Goal: Information Seeking & Learning: Learn about a topic

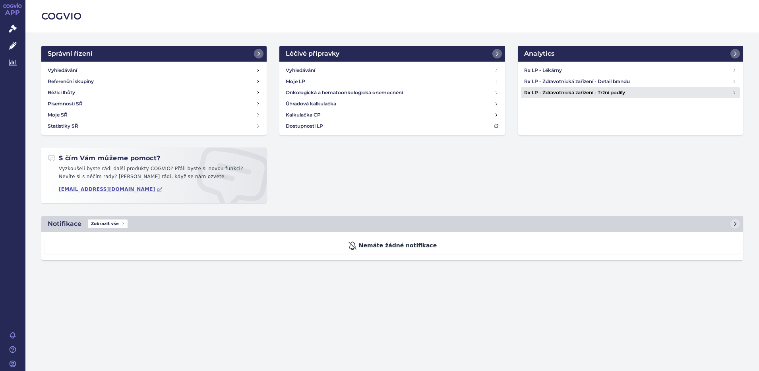
click at [734, 93] on icon at bounding box center [734, 92] width 1 height 3
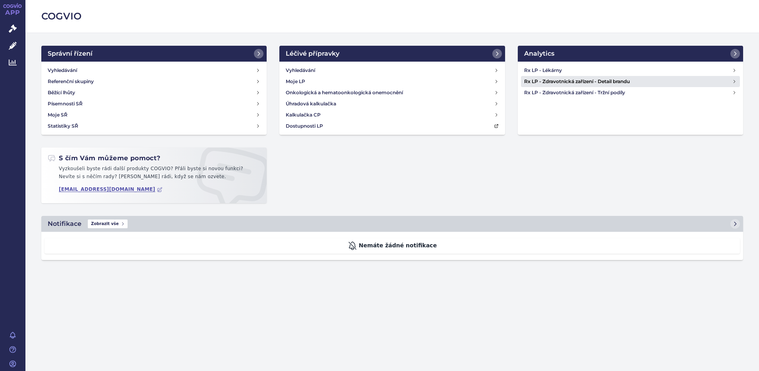
click at [735, 79] on icon at bounding box center [734, 81] width 5 height 5
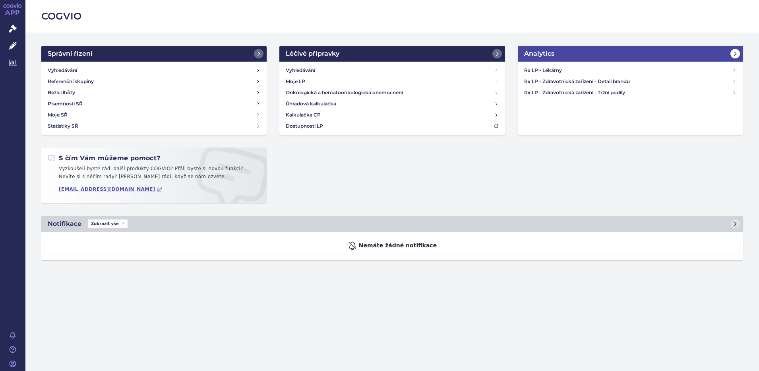
click at [737, 53] on icon at bounding box center [735, 53] width 6 height 6
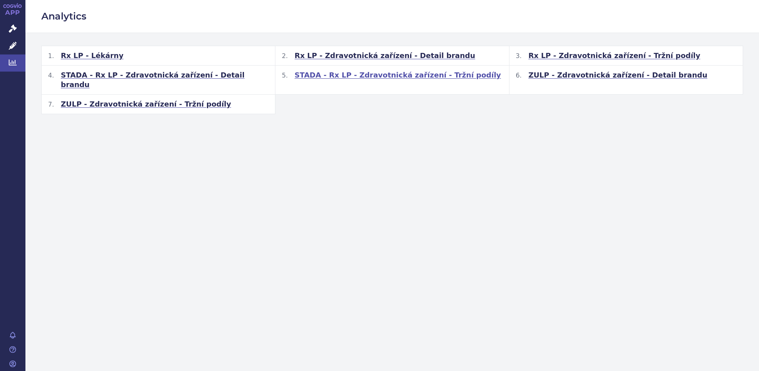
click at [365, 76] on span "STADA - Rx LP - Zdravotnická zařízení - Tržní podíly" at bounding box center [397, 75] width 206 height 10
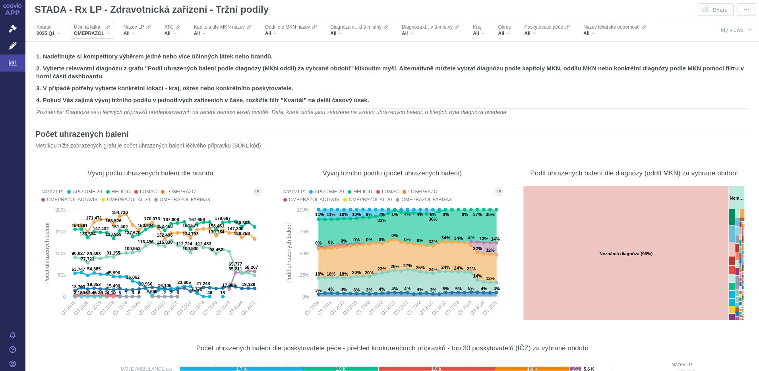
click at [108, 32] on div "OMEPRAZOL" at bounding box center [92, 33] width 36 height 6
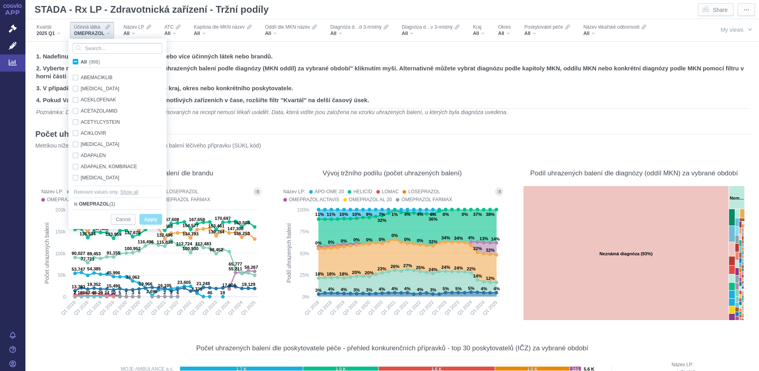
click at [81, 63] on span "All (998)" at bounding box center [90, 62] width 19 height 6
click at [81, 63] on input "All (998)" at bounding box center [83, 60] width 5 height 5
checkbox input "true"
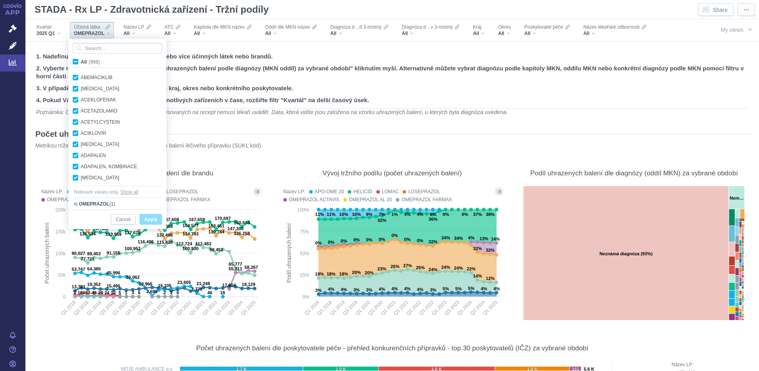
checkbox input "true"
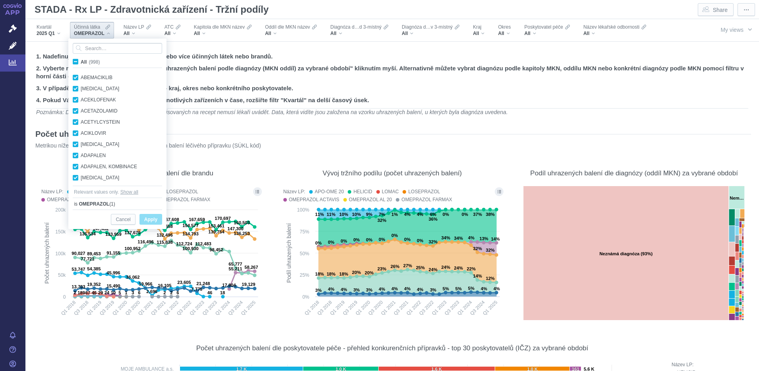
checkbox input "true"
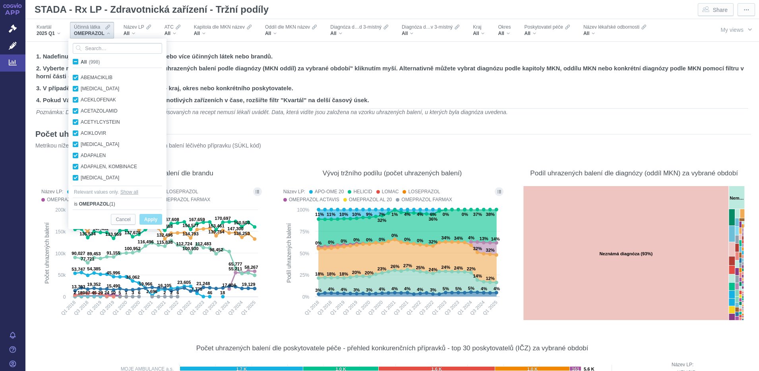
checkbox input "true"
click at [81, 63] on span "All (998)" at bounding box center [90, 62] width 19 height 6
click at [81, 63] on input "All (998)" at bounding box center [83, 60] width 5 height 5
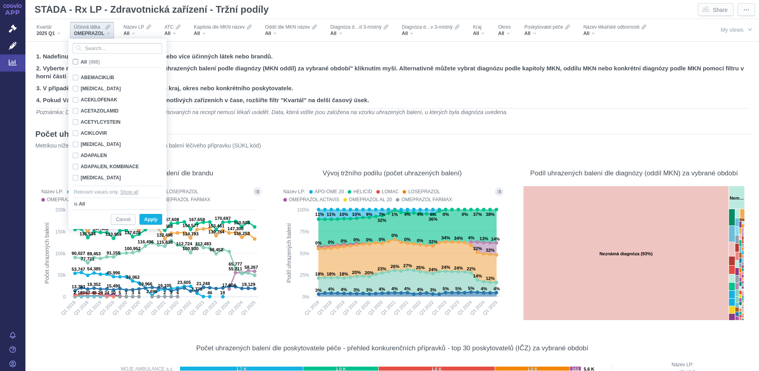
checkbox input "false"
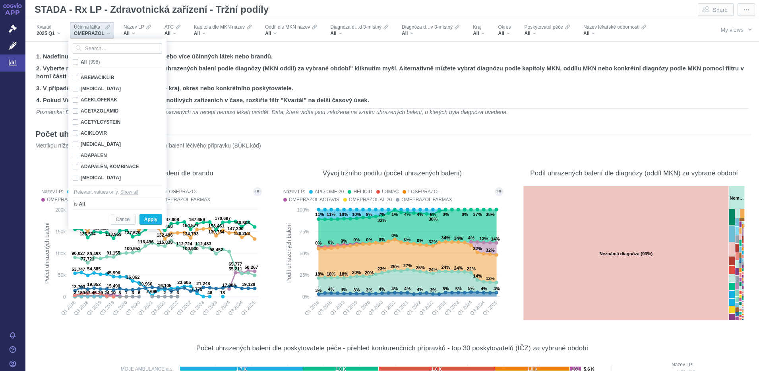
checkbox input "false"
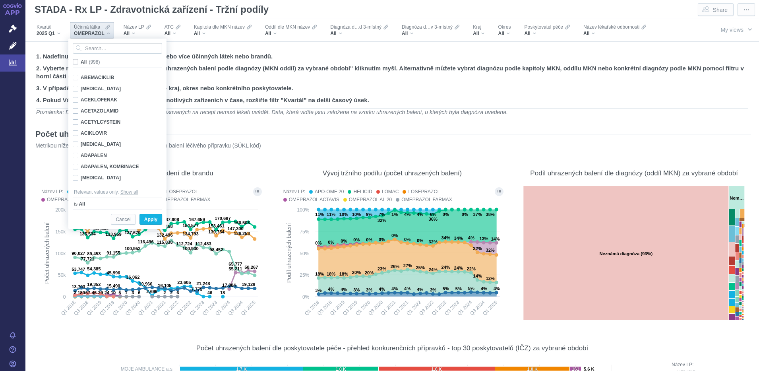
checkbox input "false"
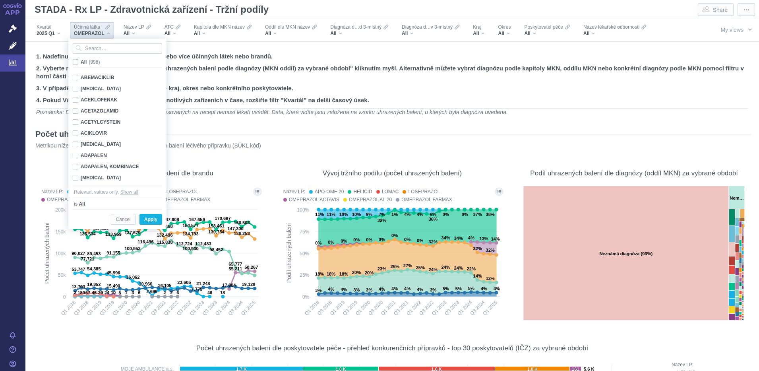
checkbox input "false"
click at [91, 50] on input "Search attribute values" at bounding box center [117, 48] width 89 height 11
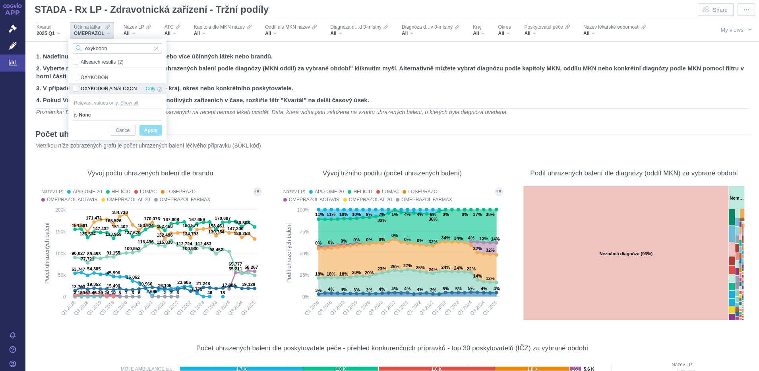
type input "oxykodon"
click at [74, 91] on div "OXYKODON A NALOXON Only" at bounding box center [117, 88] width 97 height 11
checkbox input "true"
click at [147, 127] on span "Apply" at bounding box center [150, 131] width 13 height 10
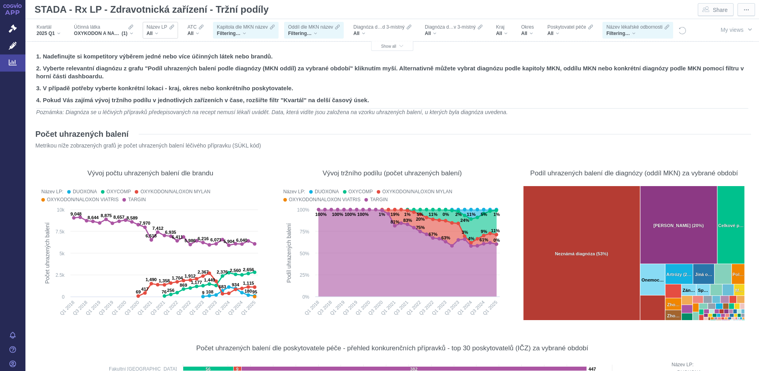
click at [175, 33] on div "Název LP All" at bounding box center [160, 30] width 35 height 17
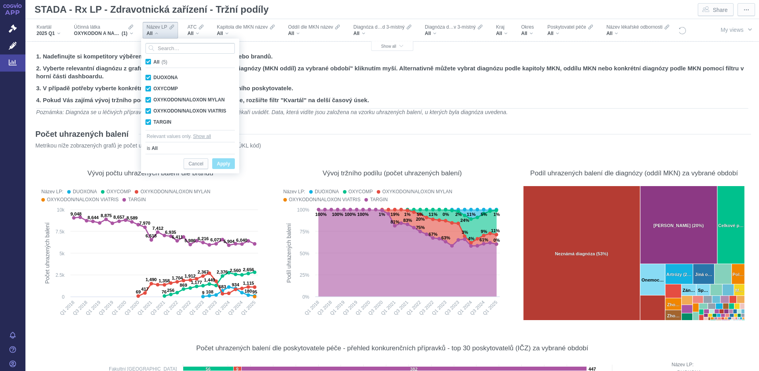
click at [175, 33] on div "Název LP All" at bounding box center [160, 30] width 35 height 17
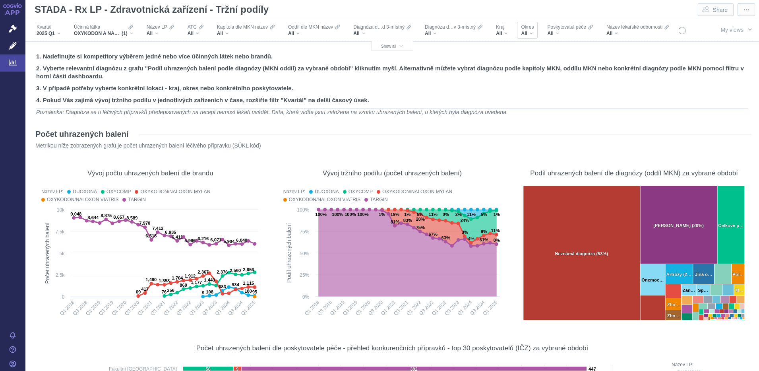
click at [533, 33] on div "All" at bounding box center [527, 33] width 13 height 6
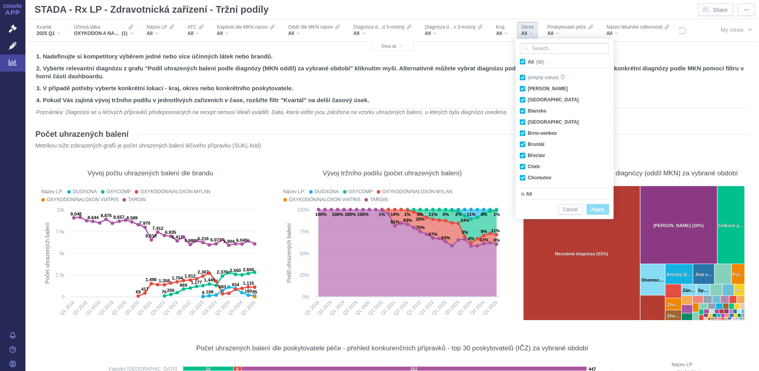
click at [528, 62] on span "All (88)" at bounding box center [536, 62] width 17 height 6
click at [528, 62] on input "All (88)" at bounding box center [530, 60] width 5 height 5
checkbox input "false"
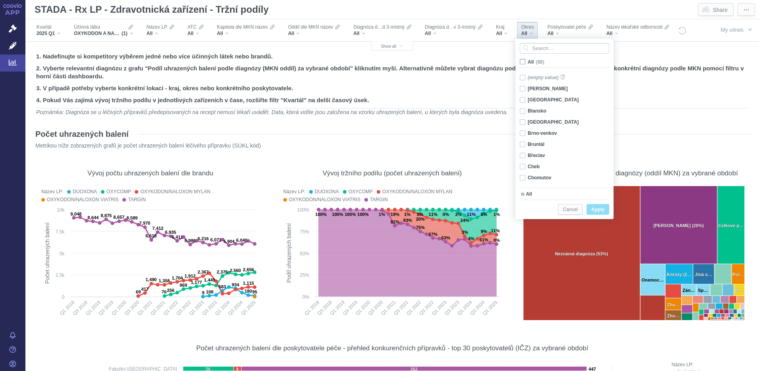
checkbox input "false"
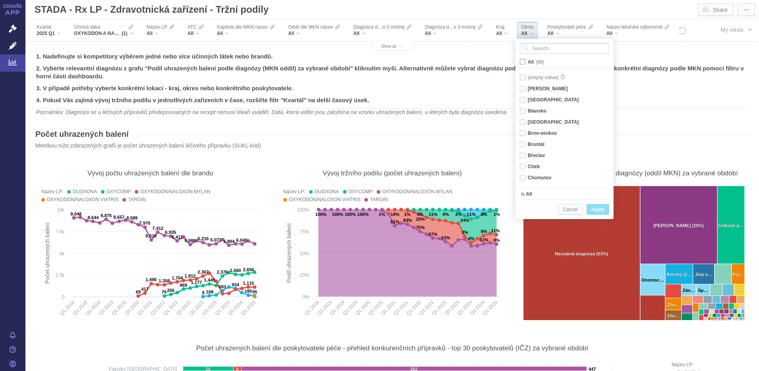
checkbox input "false"
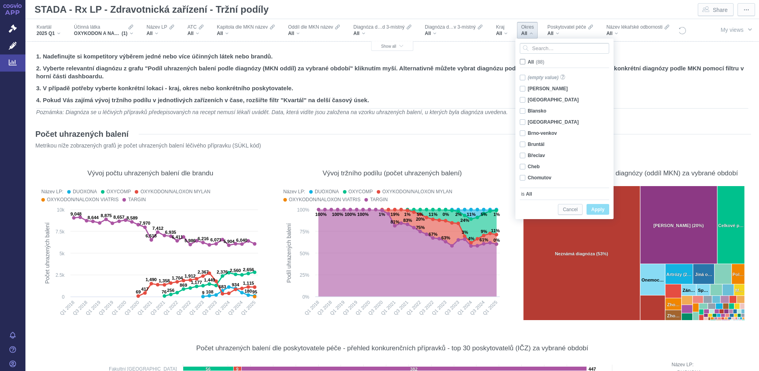
checkbox input "false"
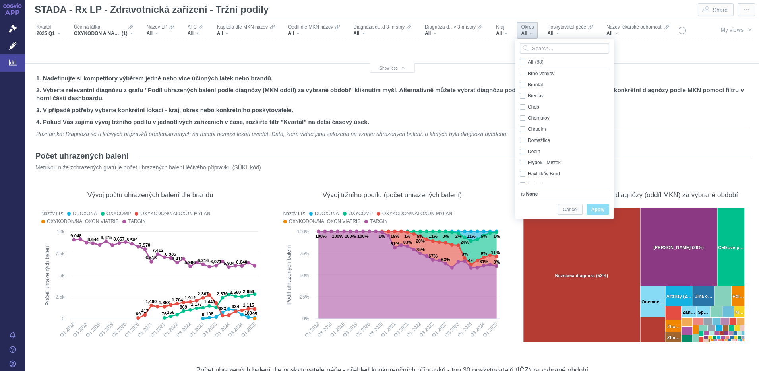
scroll to position [73, 0]
click at [523, 135] on div "Děčín Only" at bounding box center [566, 137] width 100 height 11
checkbox input "true"
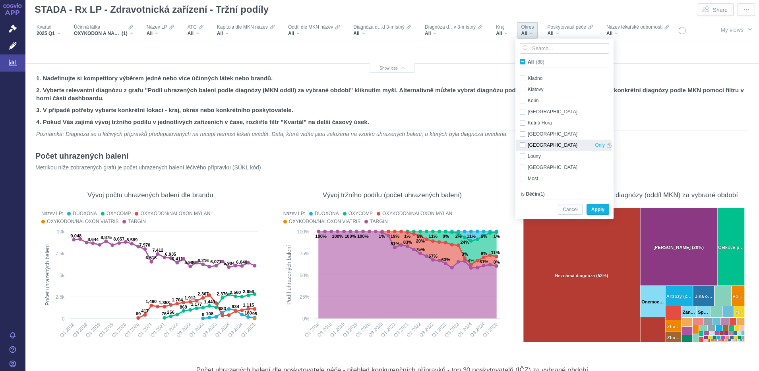
click at [523, 146] on div "[GEOGRAPHIC_DATA] Only" at bounding box center [566, 144] width 100 height 11
checkbox input "true"
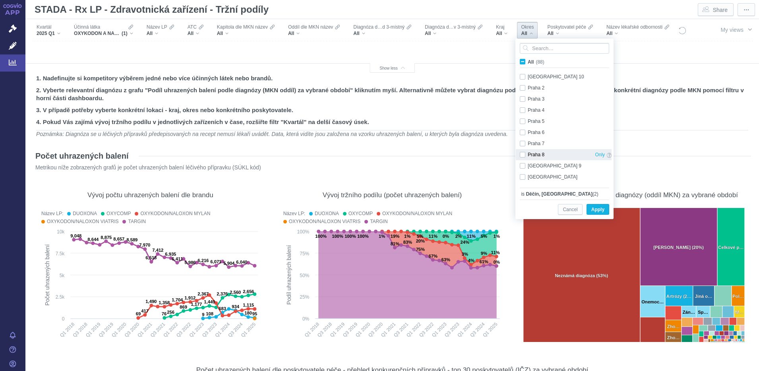
click at [524, 152] on div "Praha 8 Only" at bounding box center [566, 154] width 100 height 11
checkbox input "true"
click at [523, 162] on div "[GEOGRAPHIC_DATA] 9 Only" at bounding box center [566, 165] width 100 height 11
checkbox input "true"
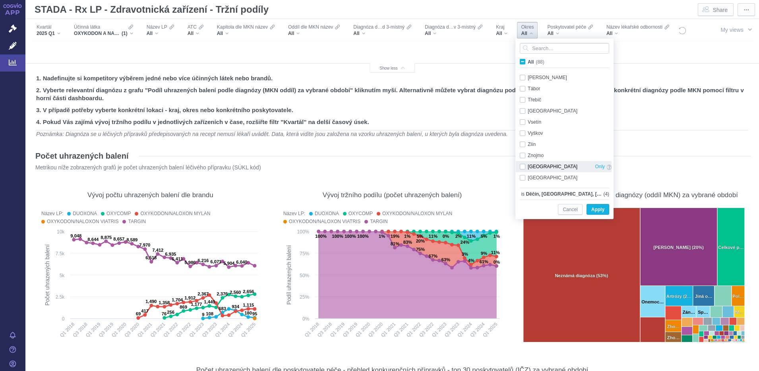
click at [523, 166] on div "[GEOGRAPHIC_DATA] Only" at bounding box center [566, 166] width 100 height 11
checkbox input "true"
drag, startPoint x: 611, startPoint y: 170, endPoint x: 611, endPoint y: 158, distance: 11.9
click at [611, 158] on div "Sokolov Only Strakonice Only Svitavy Only Tachov Only Teplice Only Trutnov Only…" at bounding box center [564, 127] width 96 height 111
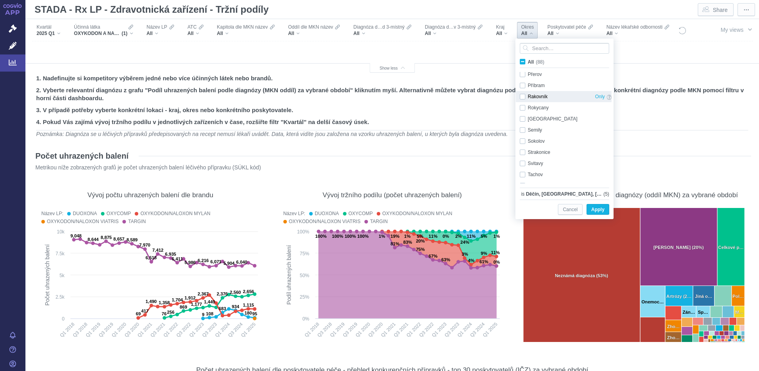
click at [522, 97] on div "Rakovník Only" at bounding box center [566, 96] width 100 height 11
checkbox input "true"
click at [597, 209] on span "Apply" at bounding box center [597, 210] width 13 height 10
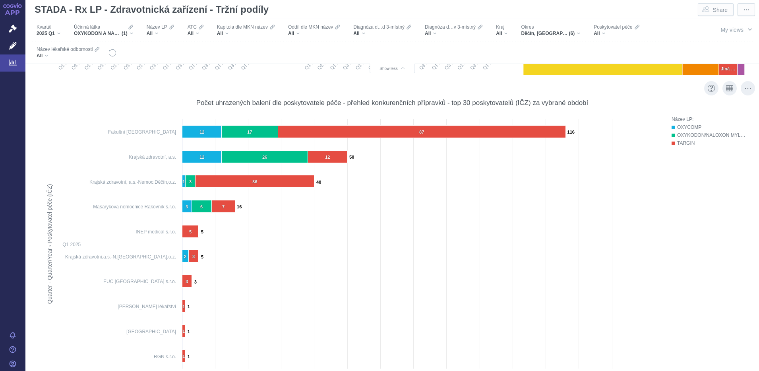
scroll to position [290, 0]
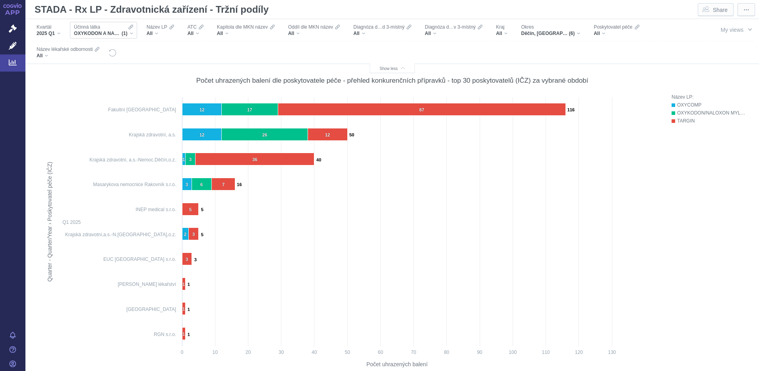
click at [130, 31] on div "OXYKODON A NALOXON (1)" at bounding box center [103, 33] width 59 height 6
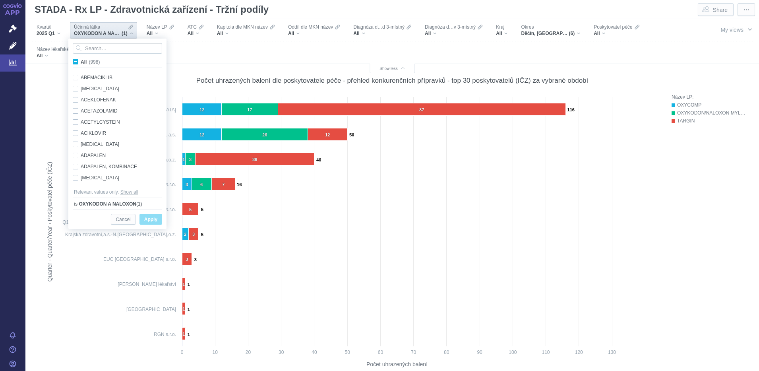
click at [81, 61] on span "All (998)" at bounding box center [90, 62] width 19 height 6
click at [81, 61] on input "All (998)" at bounding box center [83, 60] width 5 height 5
checkbox input "true"
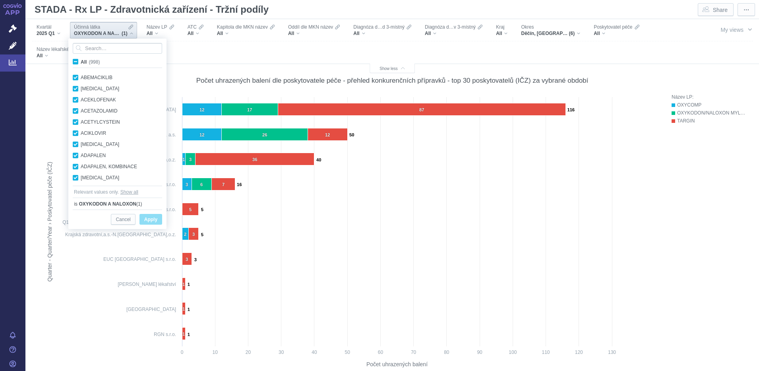
checkbox input "true"
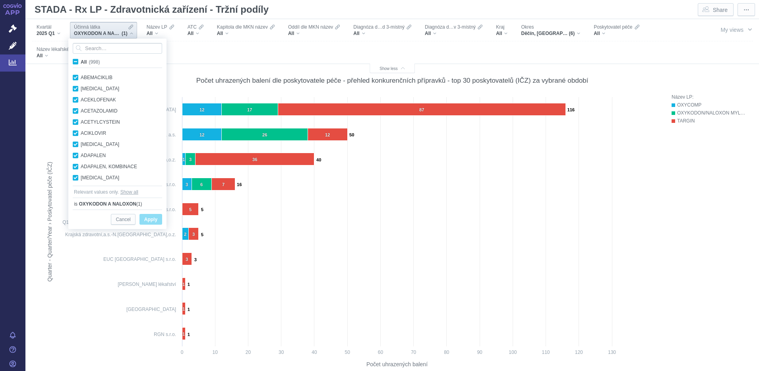
checkbox input "true"
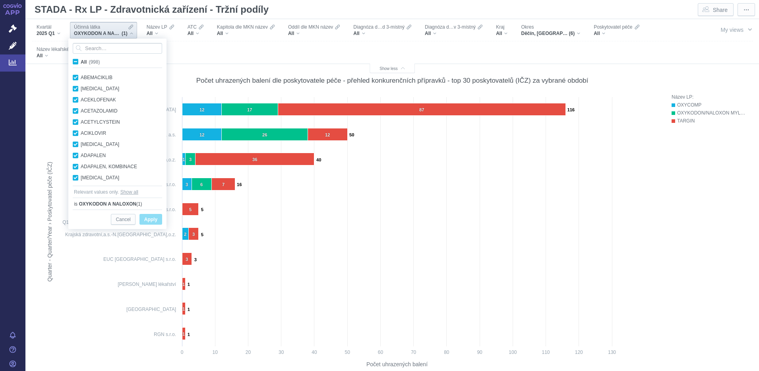
checkbox input "true"
click at [81, 61] on span "All (998)" at bounding box center [90, 62] width 19 height 6
click at [81, 61] on input "All (998)" at bounding box center [83, 60] width 5 height 5
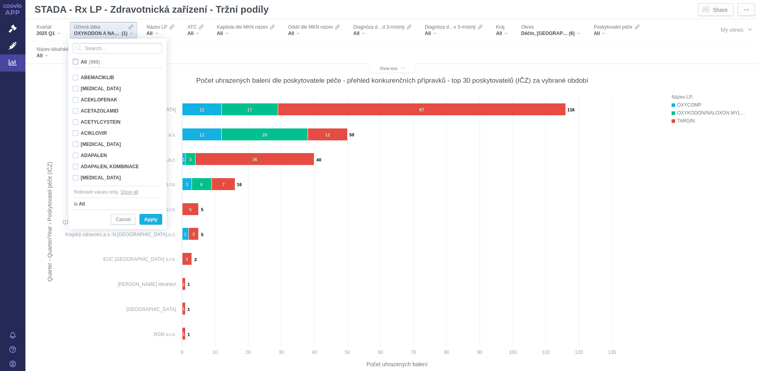
checkbox input "false"
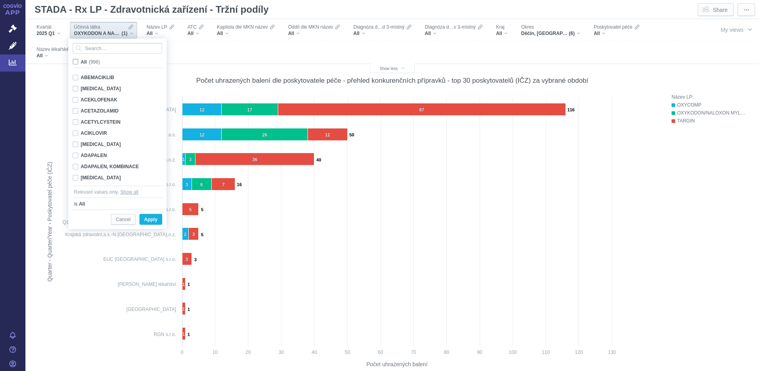
checkbox input "false"
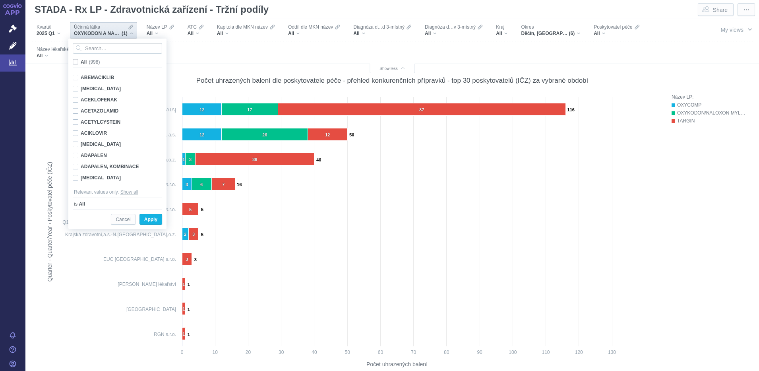
checkbox input "false"
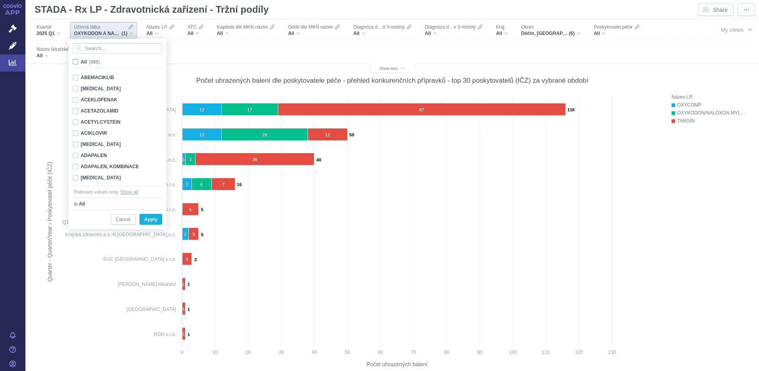
checkbox input "false"
click at [91, 47] on input "Search attribute values" at bounding box center [117, 48] width 89 height 11
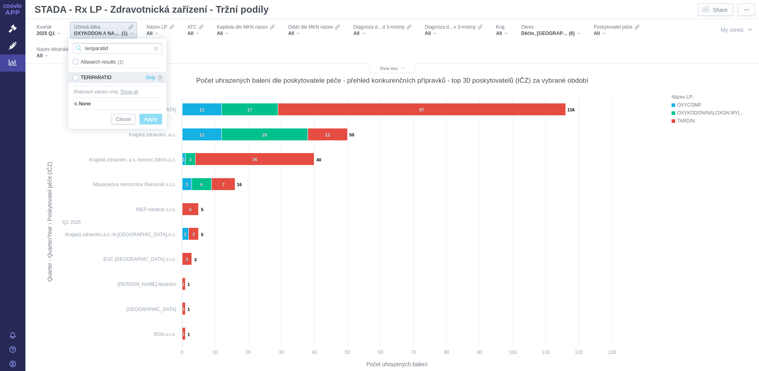
type input "teriparatid"
click at [77, 77] on div "TERIPARATID Only" at bounding box center [117, 77] width 97 height 11
checkbox input "true"
click at [148, 118] on span "Apply" at bounding box center [150, 119] width 13 height 10
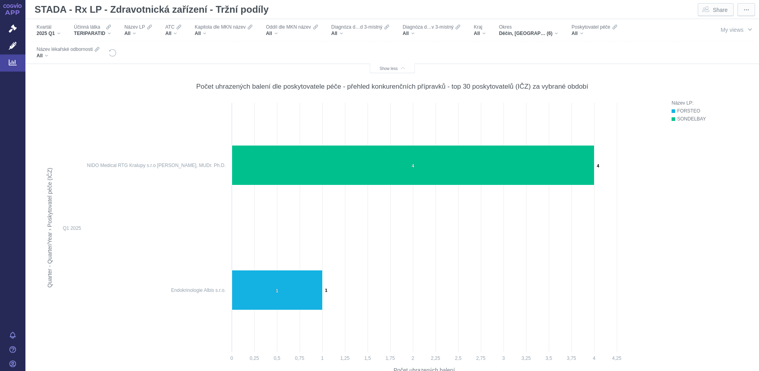
scroll to position [0, 0]
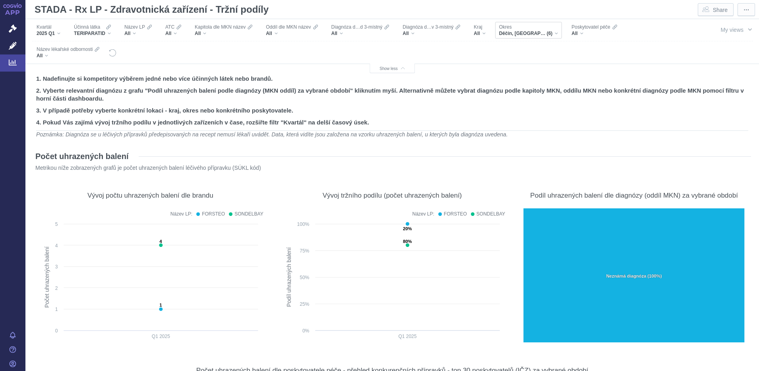
click at [557, 33] on div "Děčín, Litoměřice, Praha 8, Praha 9, Ústí nad Labem, Rakovník (6)" at bounding box center [528, 33] width 59 height 6
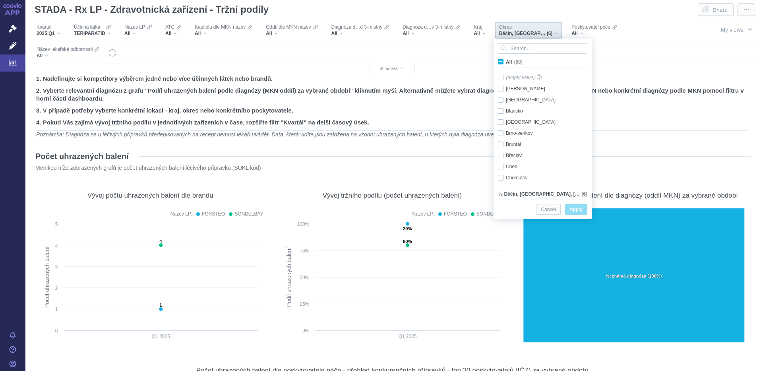
scroll to position [83, 0]
click at [506, 62] on span "All (88)" at bounding box center [514, 62] width 17 height 6
click at [506, 62] on input "All (88)" at bounding box center [508, 60] width 5 height 5
checkbox input "true"
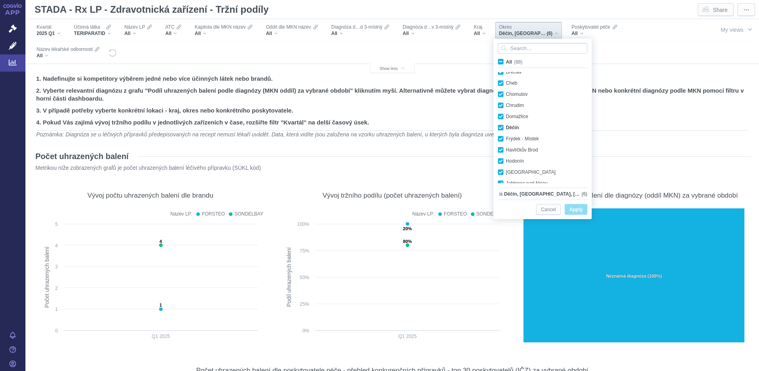
checkbox input "true"
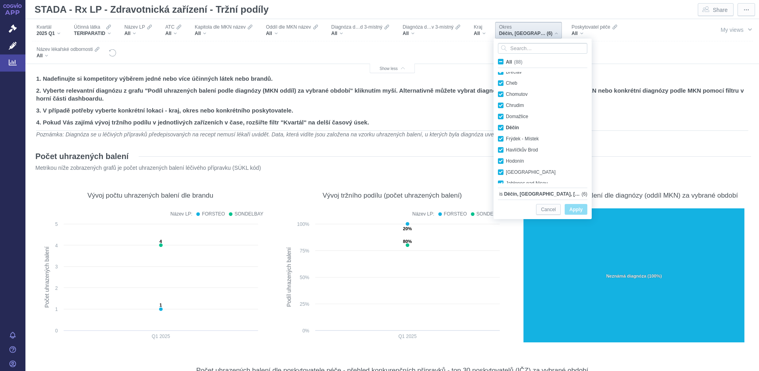
checkbox input "true"
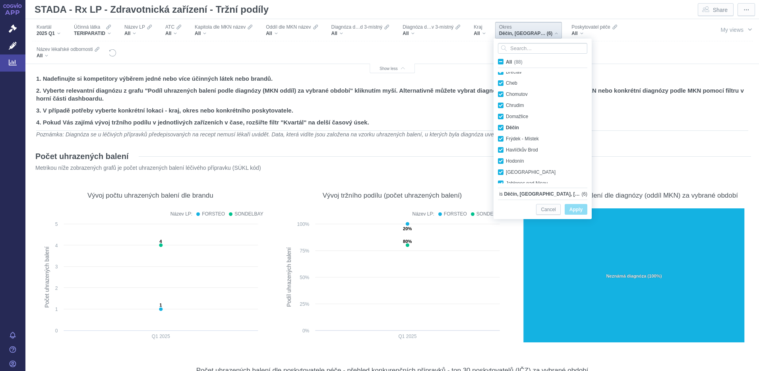
checkbox input "true"
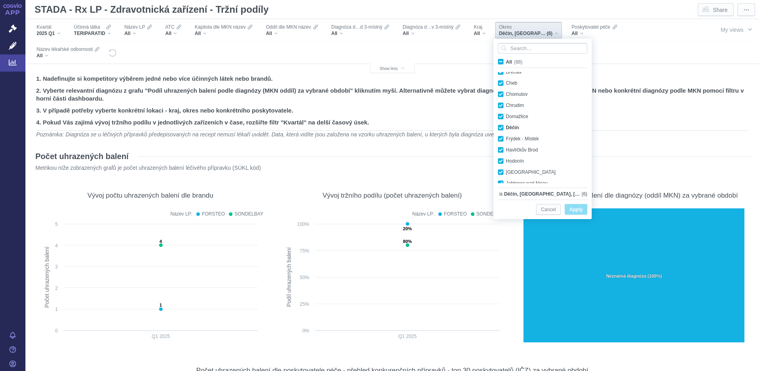
checkbox input "true"
click at [506, 62] on span "All (88)" at bounding box center [514, 62] width 17 height 6
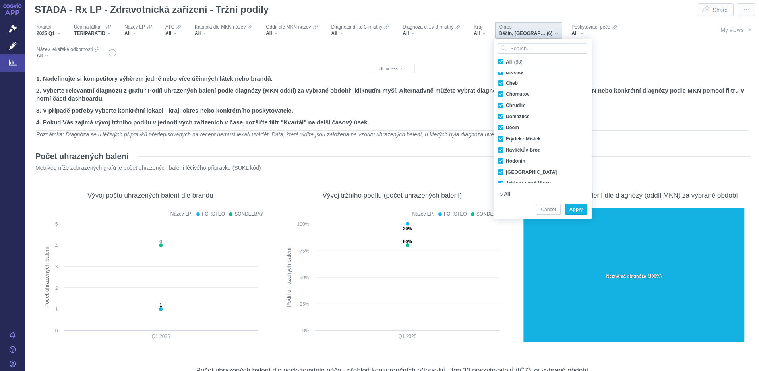
click at [506, 62] on input "All (88)" at bounding box center [508, 60] width 5 height 5
checkbox input "false"
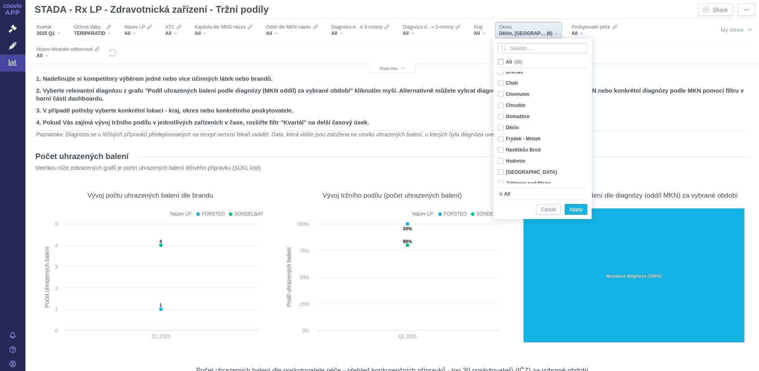
checkbox input "false"
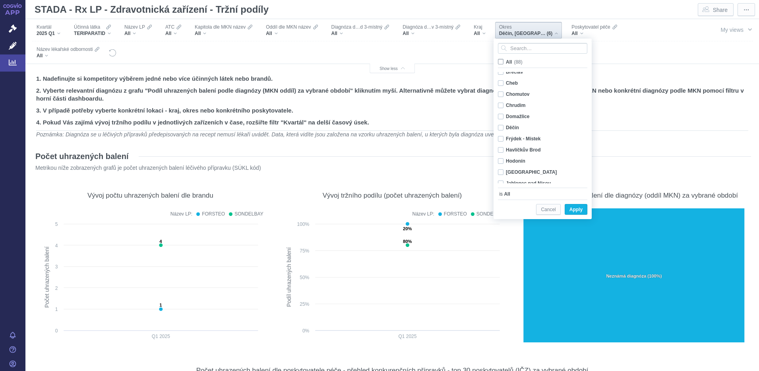
checkbox input "false"
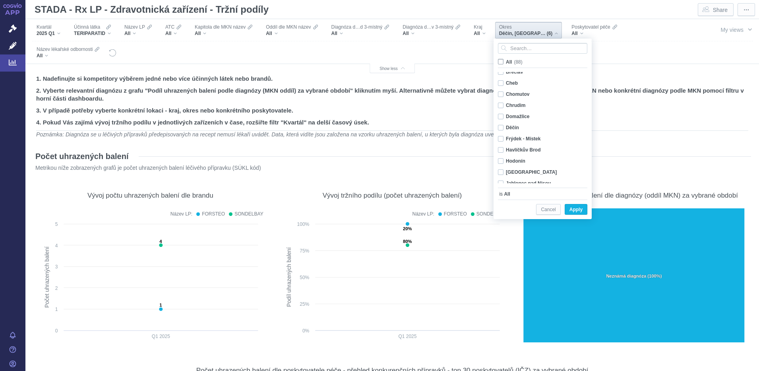
checkbox input "false"
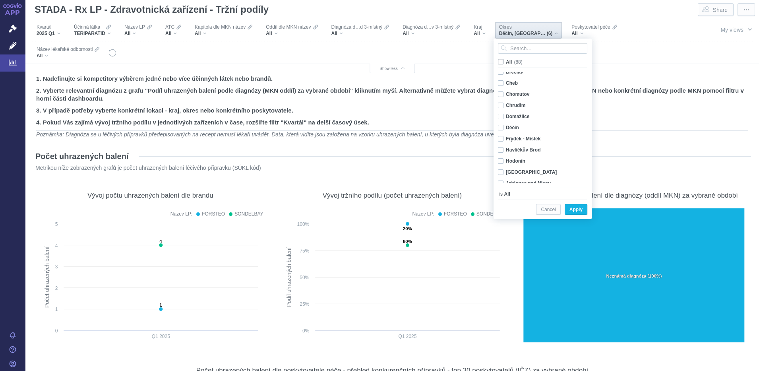
checkbox input "false"
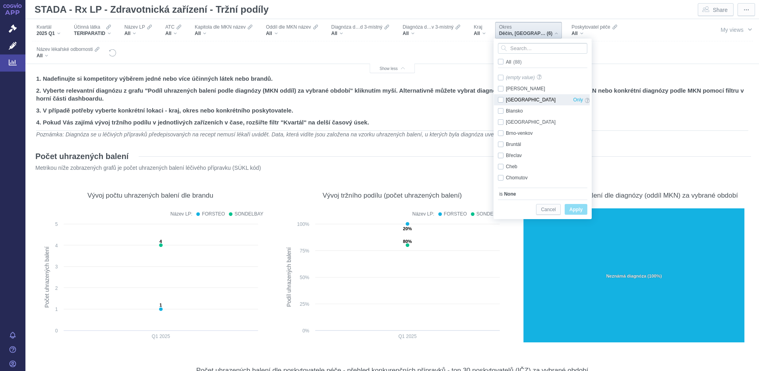
click at [501, 99] on div "Beroun Only" at bounding box center [544, 99] width 100 height 11
checkbox input "true"
click at [501, 177] on div "Chomutov Only" at bounding box center [544, 177] width 100 height 11
checkbox input "true"
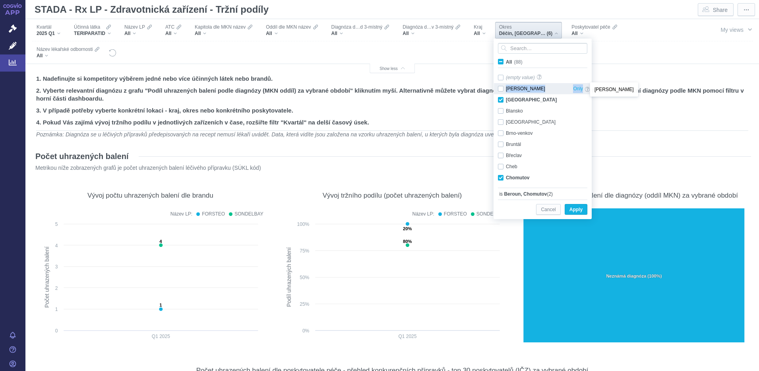
drag, startPoint x: 587, startPoint y: 79, endPoint x: 587, endPoint y: 85, distance: 6.8
drag, startPoint x: 587, startPoint y: 85, endPoint x: 588, endPoint y: 79, distance: 6.5
click at [588, 79] on div "(empty value) Only Benešov Only [GEOGRAPHIC_DATA] Only [GEOGRAPHIC_DATA] Only […" at bounding box center [542, 127] width 96 height 111
drag, startPoint x: 588, startPoint y: 79, endPoint x: 589, endPoint y: 88, distance: 8.8
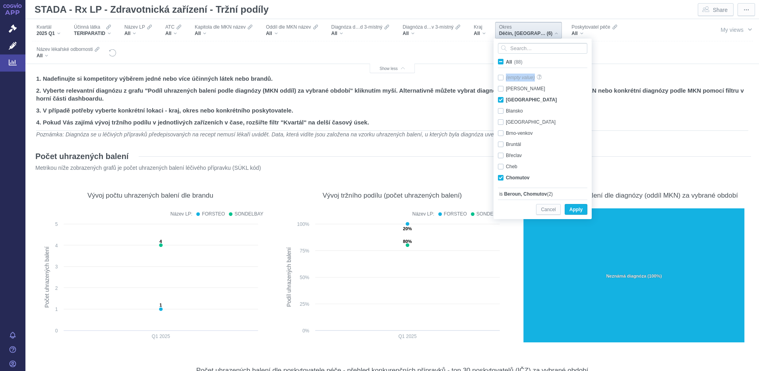
click at [589, 88] on div "(empty value) Only Benešov Only [GEOGRAPHIC_DATA] Only [GEOGRAPHIC_DATA] Only […" at bounding box center [542, 127] width 96 height 111
drag, startPoint x: 589, startPoint y: 88, endPoint x: 587, endPoint y: 99, distance: 11.7
click at [587, 99] on div "Beroun Only" at bounding box center [544, 99] width 100 height 11
click at [500, 99] on div "Beroun Only" at bounding box center [544, 99] width 100 height 11
checkbox input "true"
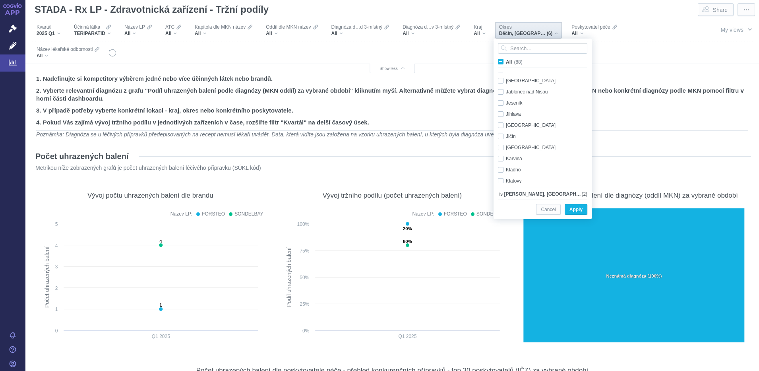
scroll to position [182, 0]
click at [501, 140] on div "[GEOGRAPHIC_DATA] Only" at bounding box center [544, 140] width 100 height 11
checkbox input "true"
click at [501, 143] on div "Louny Only" at bounding box center [544, 145] width 100 height 11
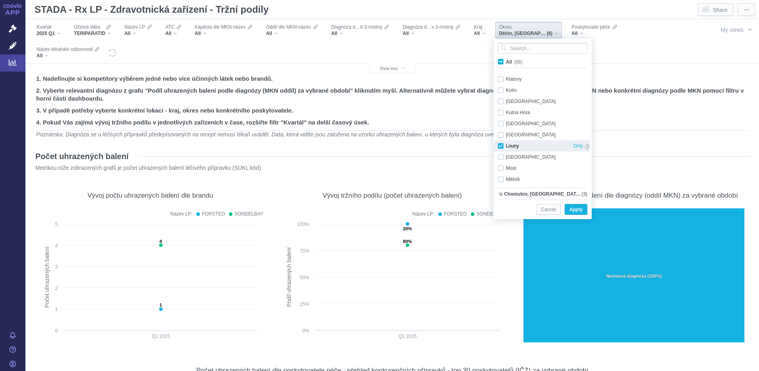
checkbox input "true"
click at [501, 169] on div "Most Only" at bounding box center [544, 167] width 100 height 11
checkbox input "true"
click at [501, 150] on div "Teplice Only" at bounding box center [544, 150] width 100 height 11
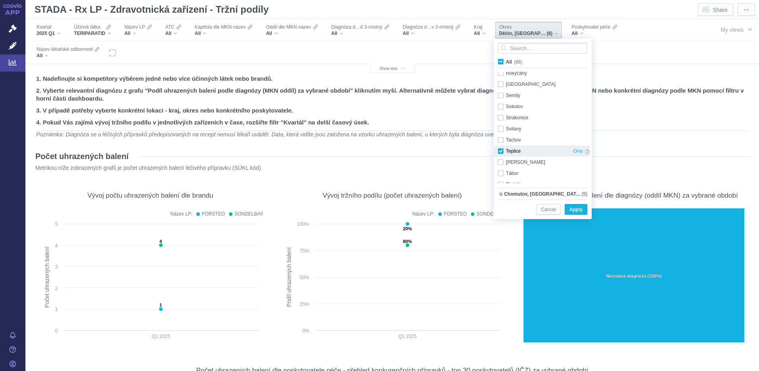
checkbox input "true"
click at [573, 208] on span "Apply" at bounding box center [575, 210] width 13 height 10
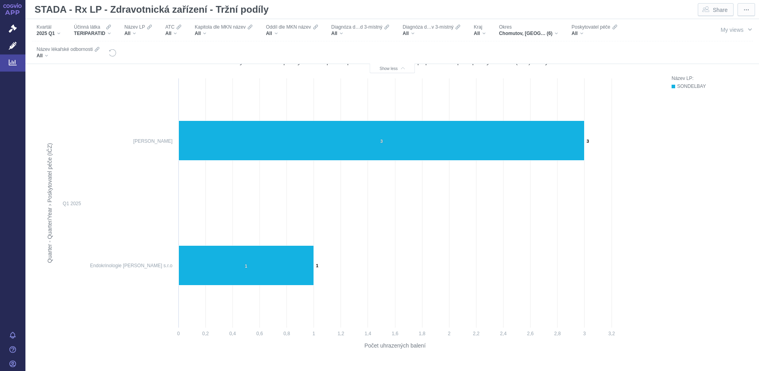
scroll to position [0, 0]
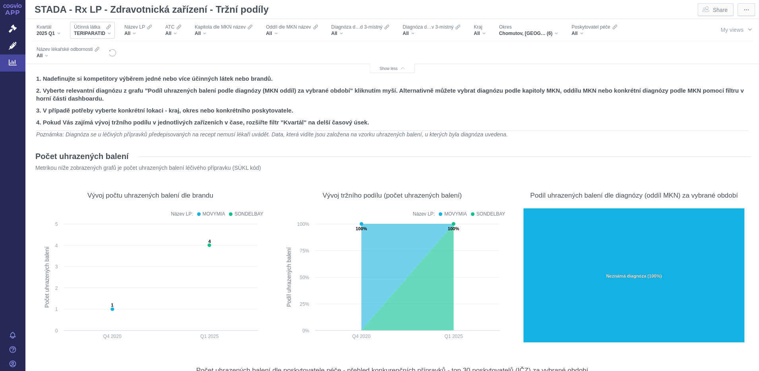
click at [108, 32] on div "TERIPARATID" at bounding box center [92, 33] width 37 height 6
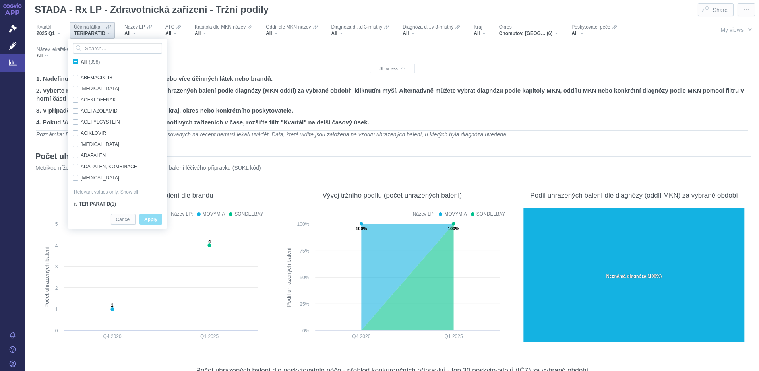
click at [81, 61] on span "All (998)" at bounding box center [90, 62] width 19 height 6
click at [81, 61] on input "All (998)" at bounding box center [83, 60] width 5 height 5
checkbox input "true"
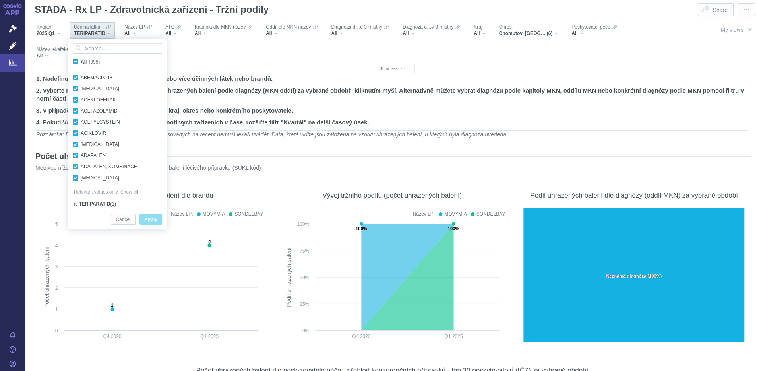
checkbox input "true"
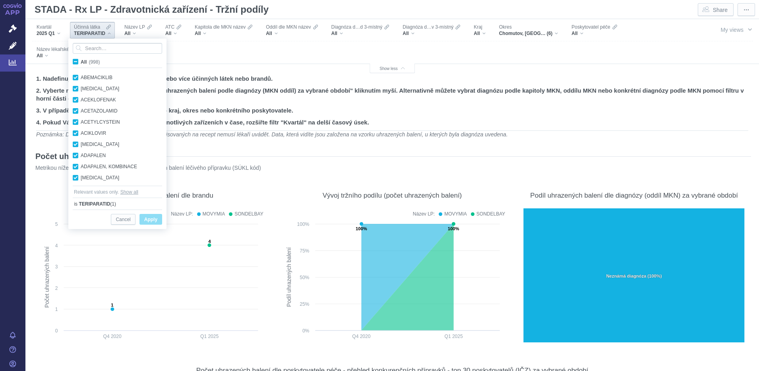
checkbox input "true"
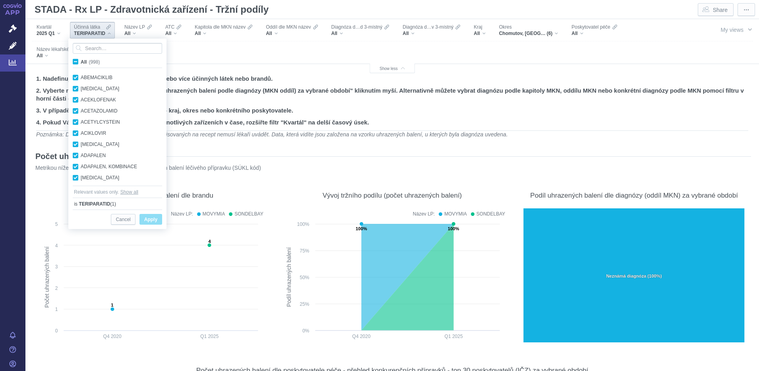
checkbox input "true"
click at [81, 61] on span "All (998)" at bounding box center [90, 62] width 19 height 6
click at [81, 61] on input "All (998)" at bounding box center [83, 60] width 5 height 5
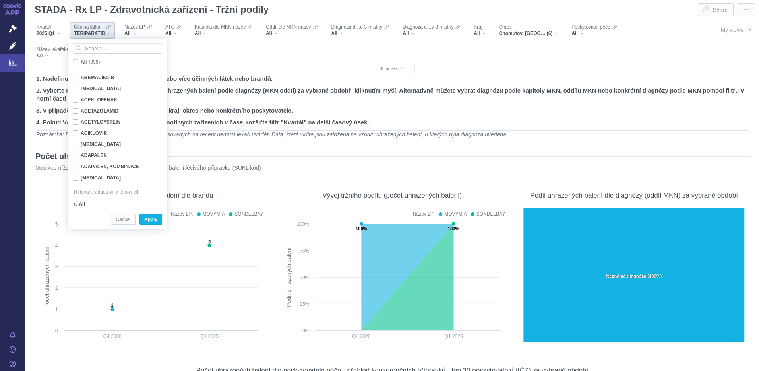
checkbox input "false"
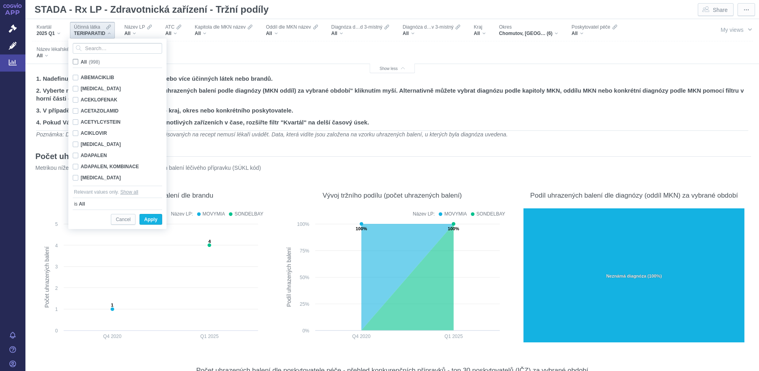
checkbox input "false"
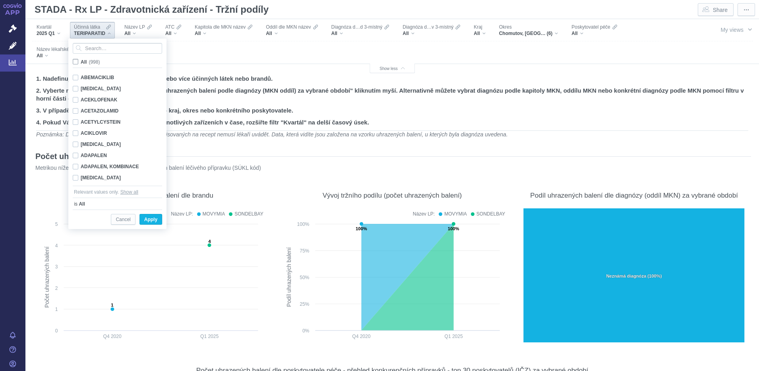
checkbox input "false"
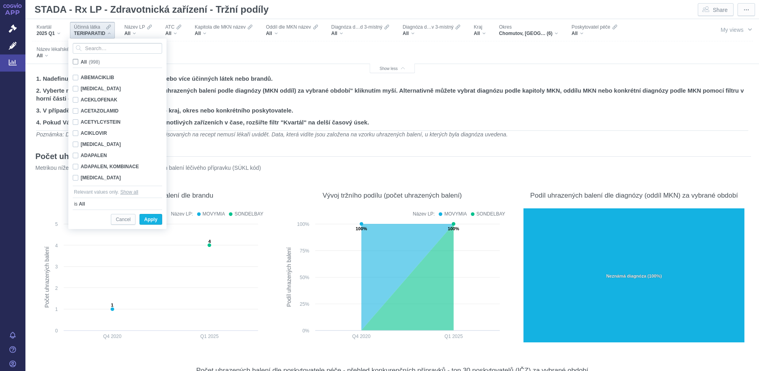
checkbox input "false"
click at [91, 46] on input "Search attribute values" at bounding box center [117, 48] width 89 height 11
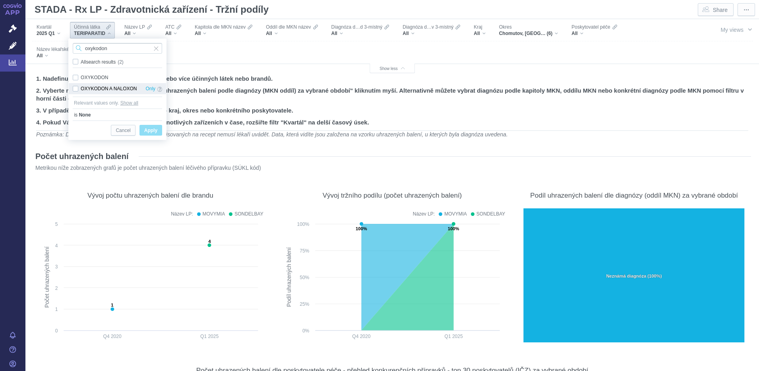
type input "oxykodon"
click at [78, 89] on div "OXYKODON A NALOXON Only" at bounding box center [117, 88] width 97 height 11
checkbox input "true"
click at [151, 129] on span "Apply" at bounding box center [150, 131] width 13 height 10
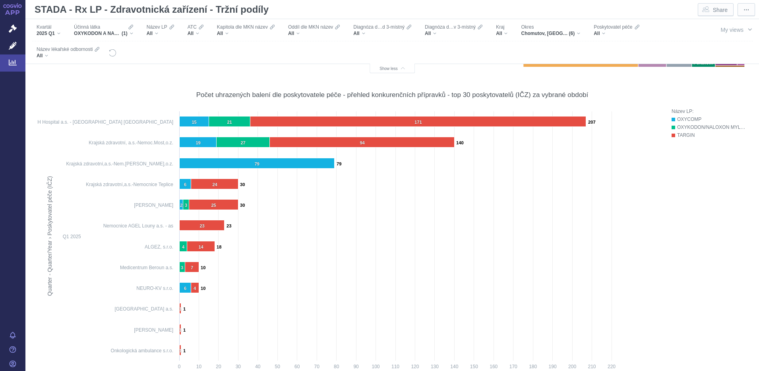
scroll to position [298, 0]
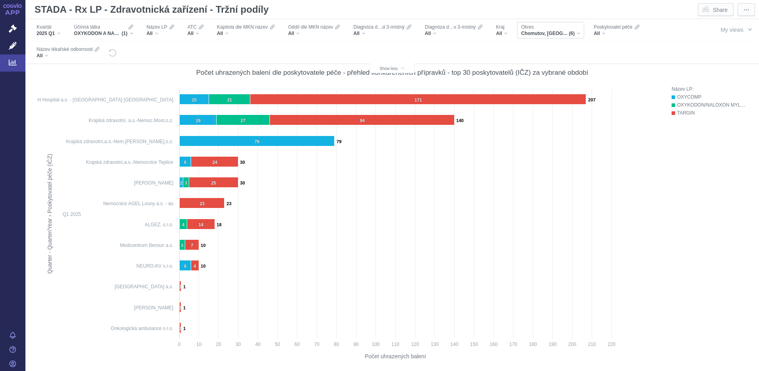
click at [578, 32] on div "Chomutov, Beroun, Karlovy Vary, Louny, Most, Teplice (6)" at bounding box center [550, 33] width 59 height 6
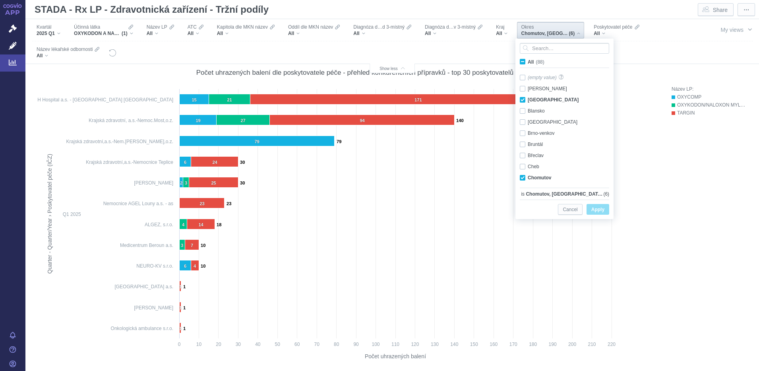
click at [528, 60] on span "All (88)" at bounding box center [536, 62] width 17 height 6
click at [528, 60] on input "All (88)" at bounding box center [530, 60] width 5 height 5
checkbox input "true"
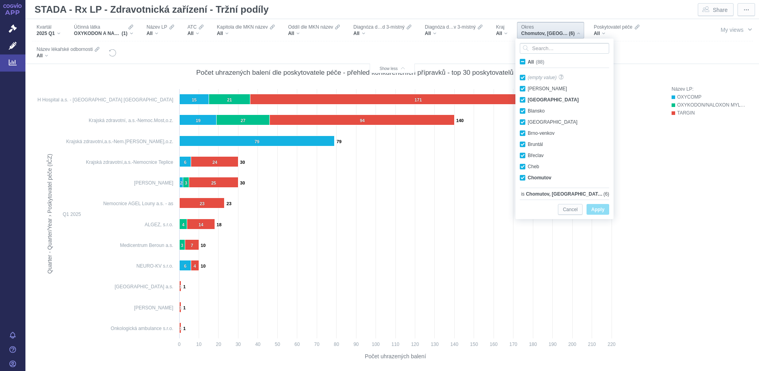
checkbox input "true"
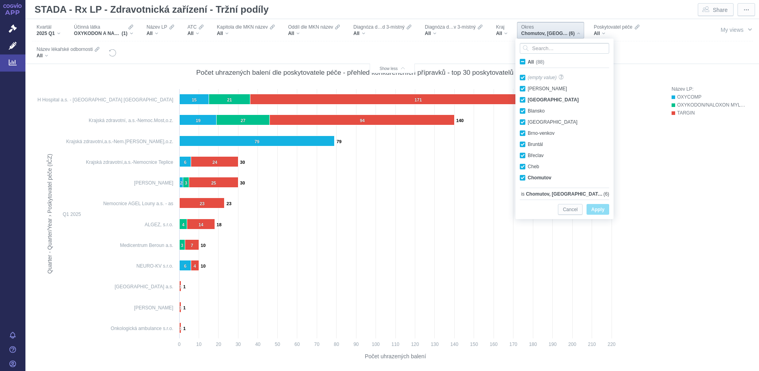
checkbox input "true"
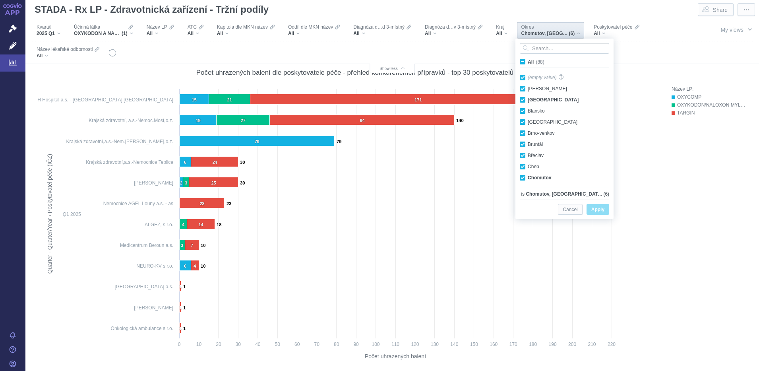
checkbox input "true"
click at [528, 60] on span "All (88)" at bounding box center [536, 62] width 17 height 6
click at [528, 60] on input "All (88)" at bounding box center [530, 60] width 5 height 5
checkbox input "false"
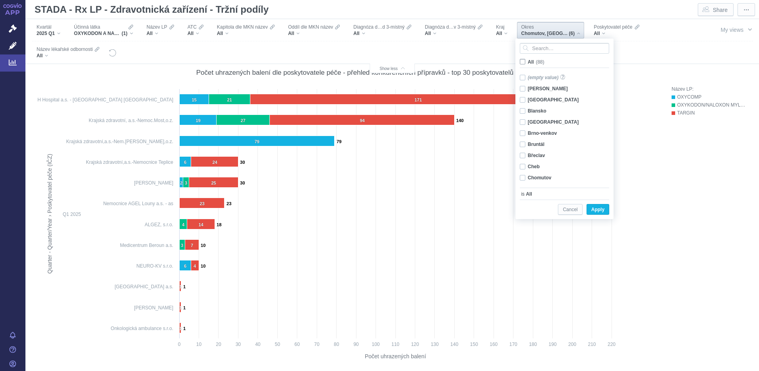
checkbox input "false"
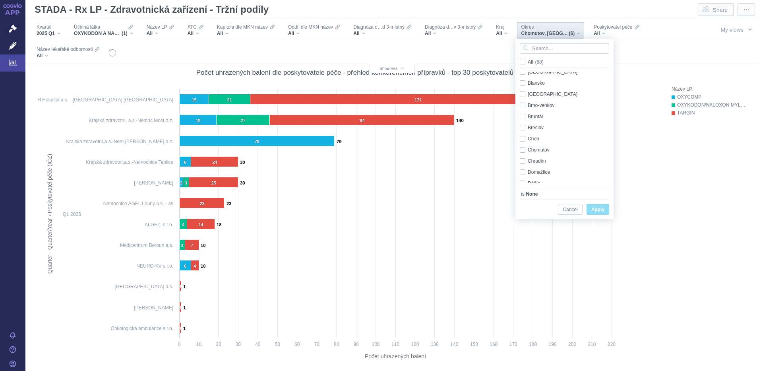
scroll to position [31, 0]
click at [524, 132] on div "Cheb Only" at bounding box center [566, 134] width 100 height 11
click at [523, 127] on div "Domažlice Only" at bounding box center [566, 126] width 100 height 11
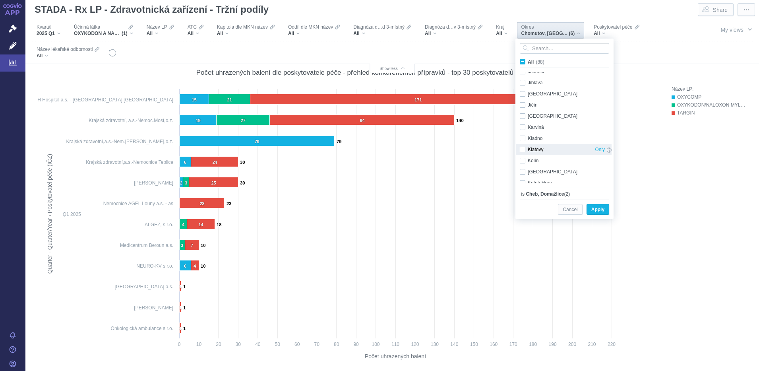
click at [521, 149] on div "Klatovy Only" at bounding box center [566, 149] width 100 height 11
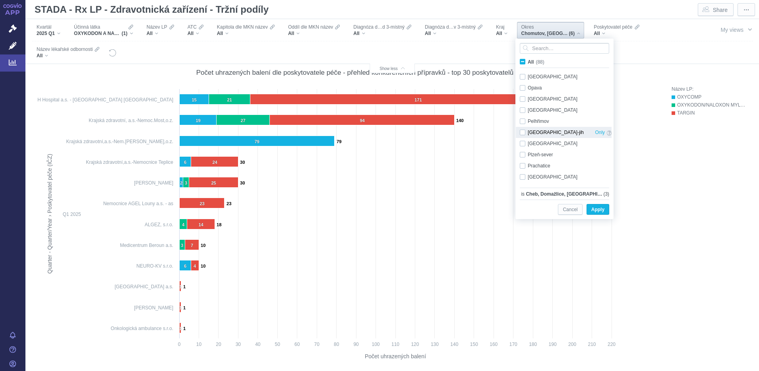
click at [523, 132] on div "[GEOGRAPHIC_DATA]-jih Only" at bounding box center [566, 132] width 100 height 11
click at [523, 140] on div "[GEOGRAPHIC_DATA]-město Only" at bounding box center [566, 143] width 100 height 11
click at [523, 155] on div "Plzeň-sever Only" at bounding box center [566, 154] width 100 height 11
click at [525, 152] on div "Tachov Only" at bounding box center [566, 153] width 100 height 11
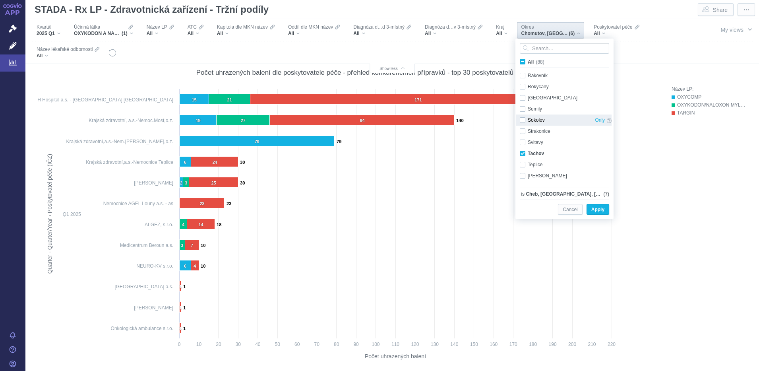
click at [523, 119] on div "Sokolov Only" at bounding box center [566, 119] width 100 height 11
click at [599, 208] on span "Apply" at bounding box center [597, 210] width 13 height 10
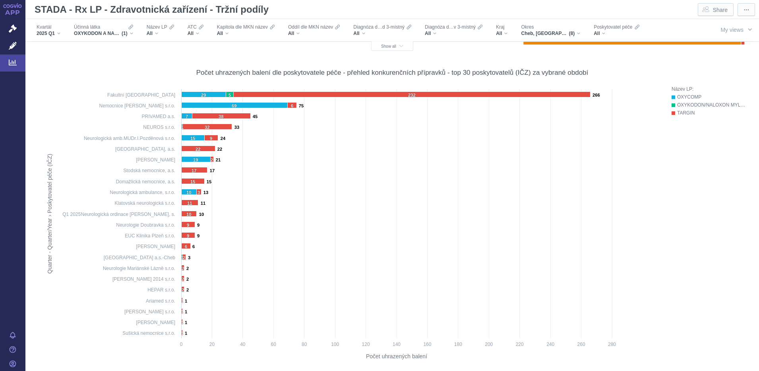
scroll to position [298, 0]
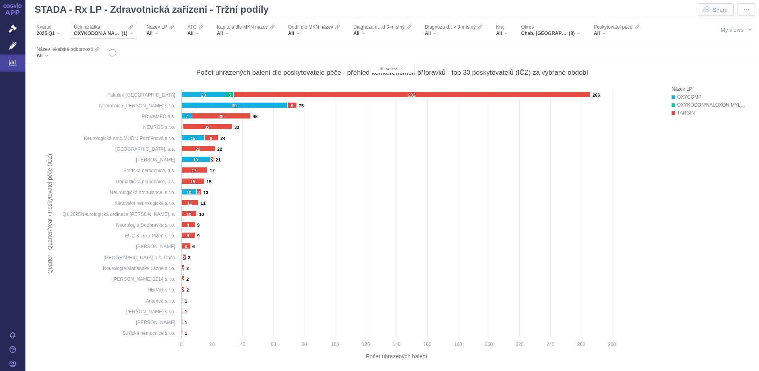
click at [133, 33] on div "OXYKODON A NALOXON (1)" at bounding box center [103, 33] width 59 height 6
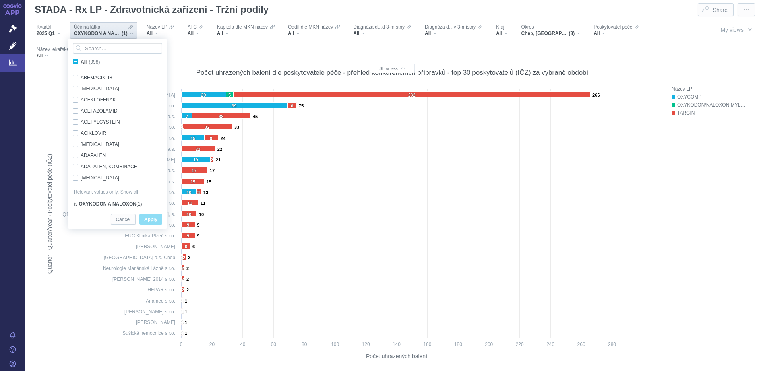
click at [81, 63] on span "All (998)" at bounding box center [90, 62] width 19 height 6
click at [81, 63] on input "All (998)" at bounding box center [83, 60] width 5 height 5
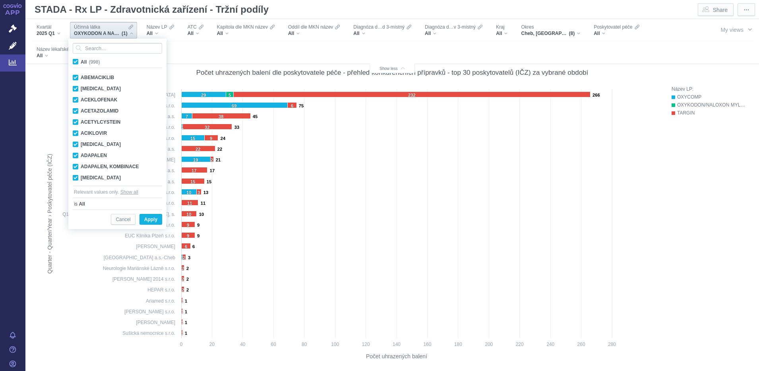
click at [81, 63] on span "All (998)" at bounding box center [90, 62] width 19 height 6
click at [81, 63] on input "All (998)" at bounding box center [83, 60] width 5 height 5
click at [90, 48] on input "Search attribute values" at bounding box center [117, 48] width 89 height 11
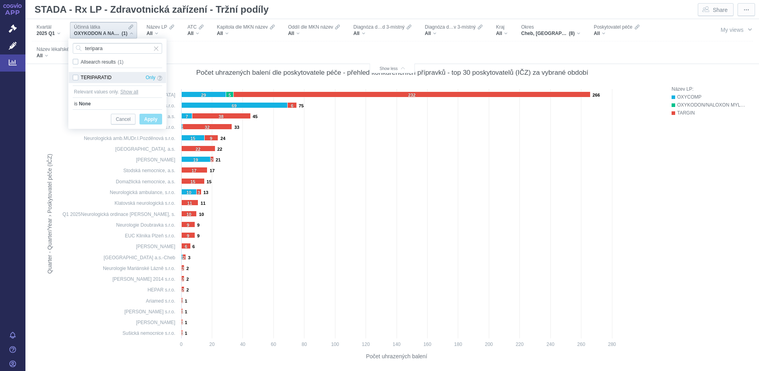
click at [76, 78] on div "TERIPARATID Only" at bounding box center [117, 77] width 97 height 11
click at [144, 117] on span "Apply" at bounding box center [150, 119] width 13 height 10
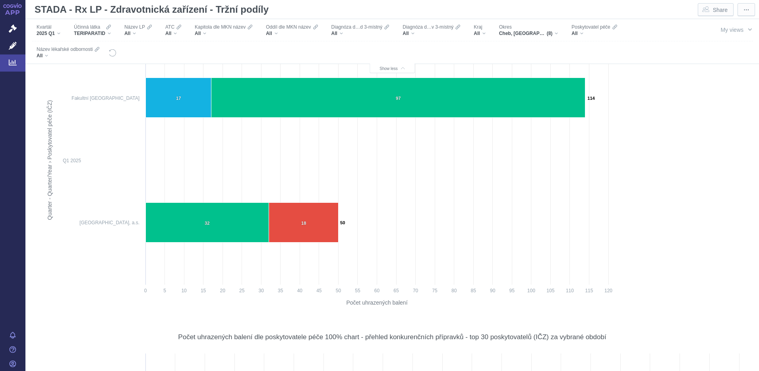
scroll to position [0, 0]
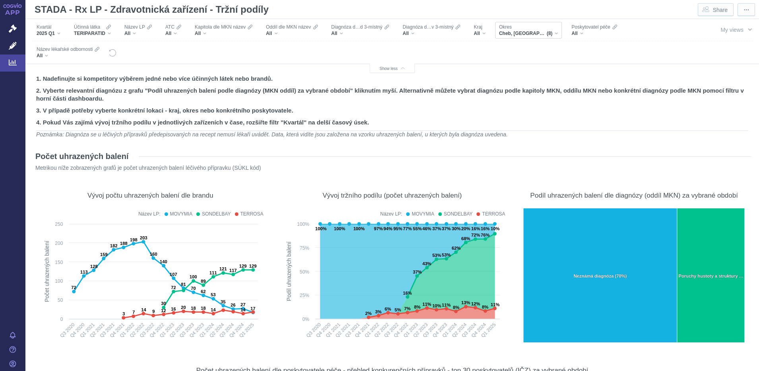
click at [559, 31] on div "Okres Cheb, Domažlice, Klatovy, Plzeň-jih, Plzeň-město, Plzeň-sever, Tachov, So…" at bounding box center [528, 30] width 67 height 17
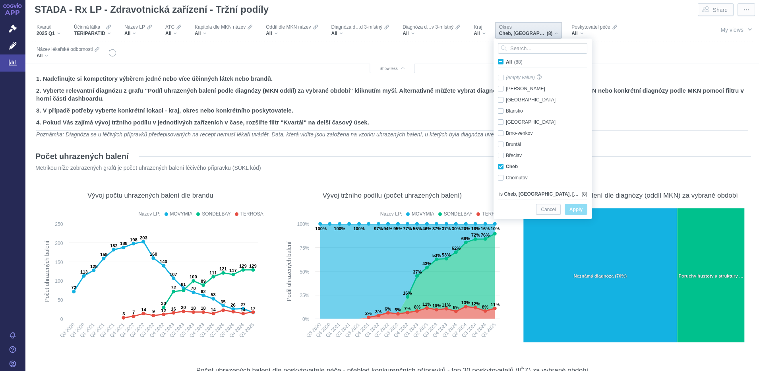
scroll to position [39, 0]
click at [506, 59] on span "All (88)" at bounding box center [514, 62] width 17 height 6
click at [506, 59] on input "All (88)" at bounding box center [508, 60] width 5 height 5
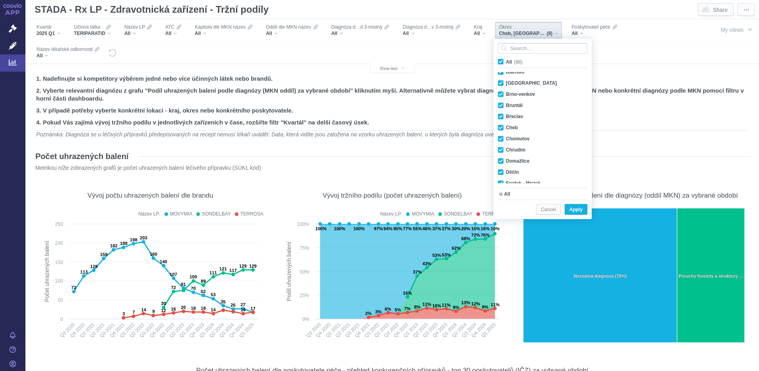
click at [506, 63] on span "All (88)" at bounding box center [514, 62] width 17 height 6
click at [506, 63] on input "All (88)" at bounding box center [508, 60] width 5 height 5
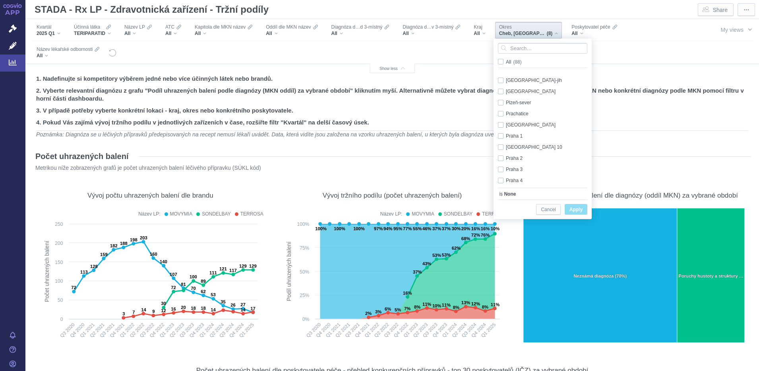
scroll to position [501, 0]
click at [502, 110] on div "Praha 1 Only" at bounding box center [544, 110] width 100 height 11
click at [501, 144] on div "Praha 3 Only" at bounding box center [544, 144] width 100 height 11
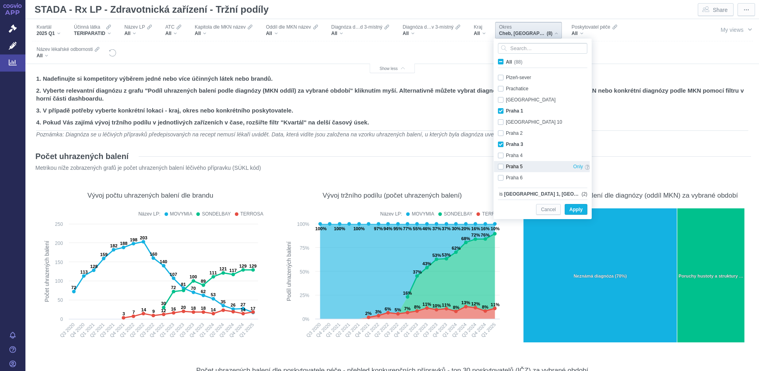
click at [500, 165] on div "Praha 5 Only" at bounding box center [544, 166] width 100 height 11
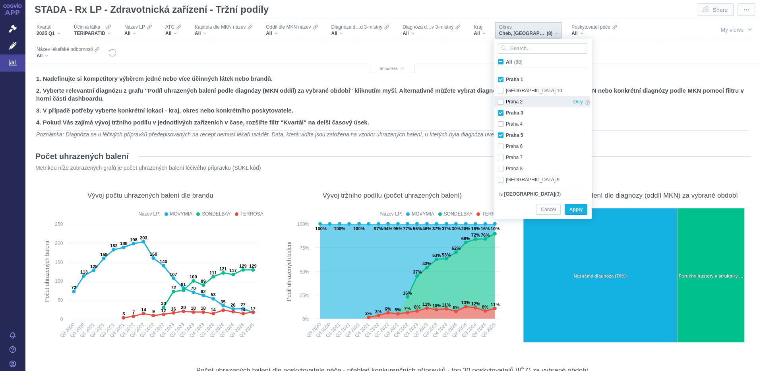
scroll to position [549, 0]
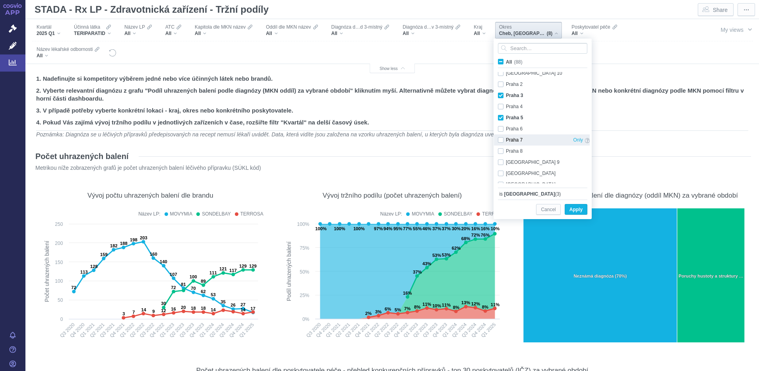
click at [501, 140] on div "Praha 7 Only" at bounding box center [544, 139] width 100 height 11
click at [500, 133] on div "Příbram Only" at bounding box center [544, 134] width 100 height 11
click at [501, 156] on div "Rokycany Only" at bounding box center [544, 156] width 100 height 11
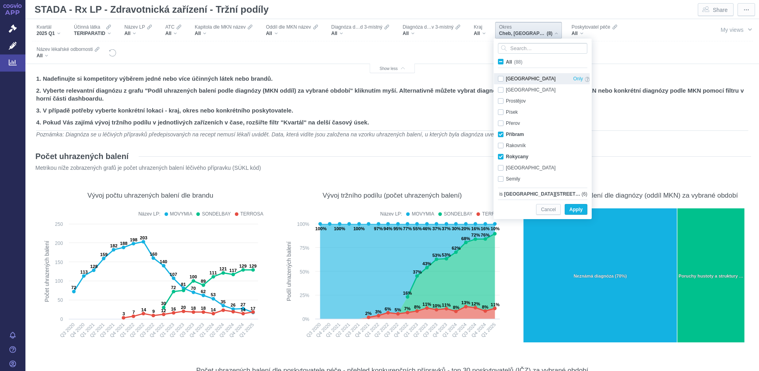
click at [502, 74] on div "[GEOGRAPHIC_DATA] Only" at bounding box center [544, 78] width 100 height 11
click at [573, 209] on span "Apply" at bounding box center [575, 210] width 13 height 10
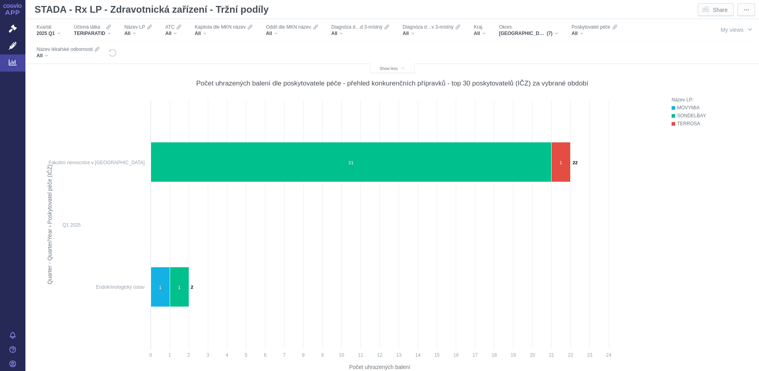
scroll to position [298, 0]
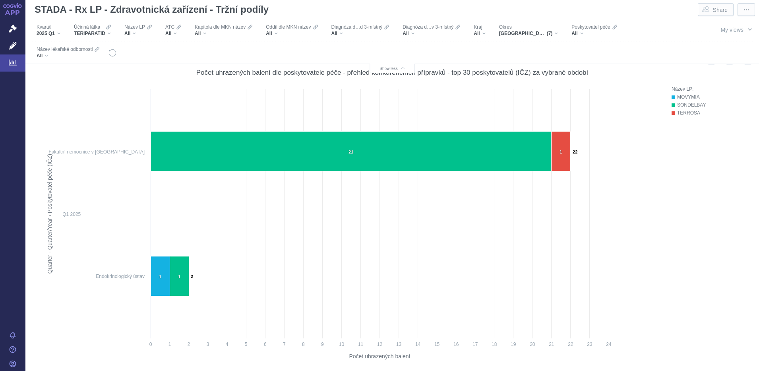
click at [727, 154] on div "Název LP: MOVYMIA SONDELBAY TERROSA Press Space or Enter to toggle visibility" at bounding box center [704, 225] width 83 height 280
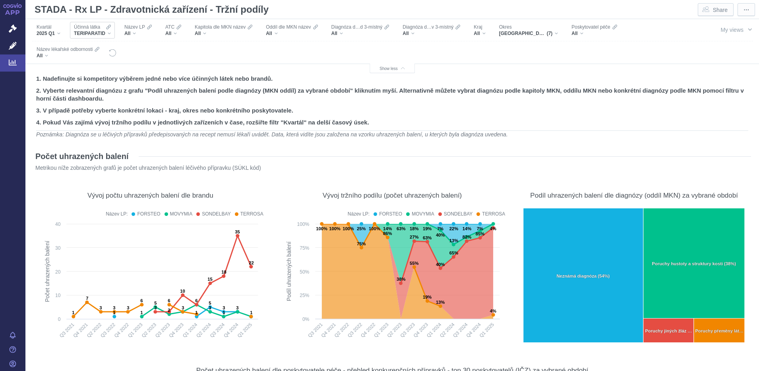
click at [107, 30] on div "TERIPARATID" at bounding box center [92, 33] width 37 height 6
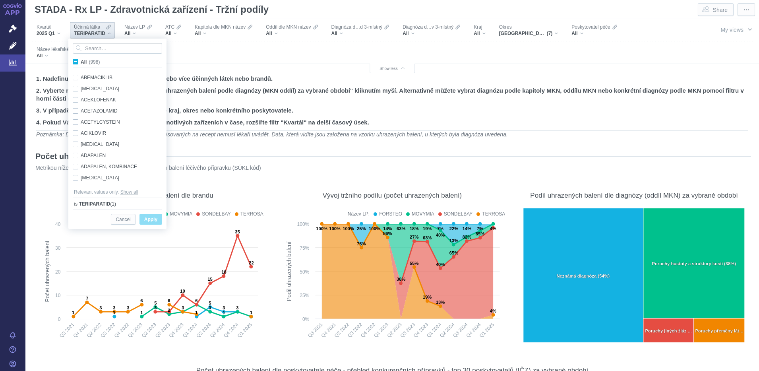
click at [81, 62] on span "All (998)" at bounding box center [90, 62] width 19 height 6
click at [81, 62] on input "All (998)" at bounding box center [83, 60] width 5 height 5
click at [81, 62] on span "All (998)" at bounding box center [90, 62] width 19 height 6
click at [81, 62] on input "All (998)" at bounding box center [83, 60] width 5 height 5
click at [88, 48] on input "Search attribute values" at bounding box center [117, 48] width 89 height 11
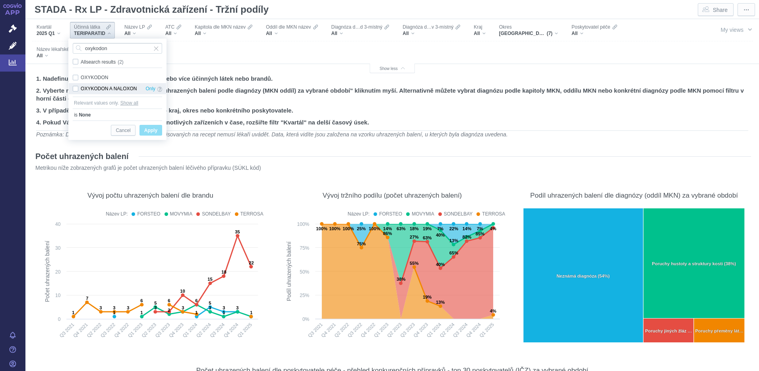
click at [75, 89] on div "OXYKODON A NALOXON Only" at bounding box center [117, 88] width 97 height 11
click at [153, 130] on span "Apply" at bounding box center [150, 131] width 13 height 10
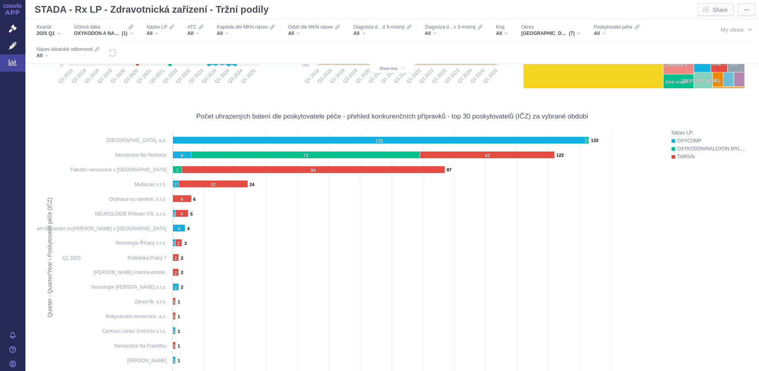
scroll to position [276, 0]
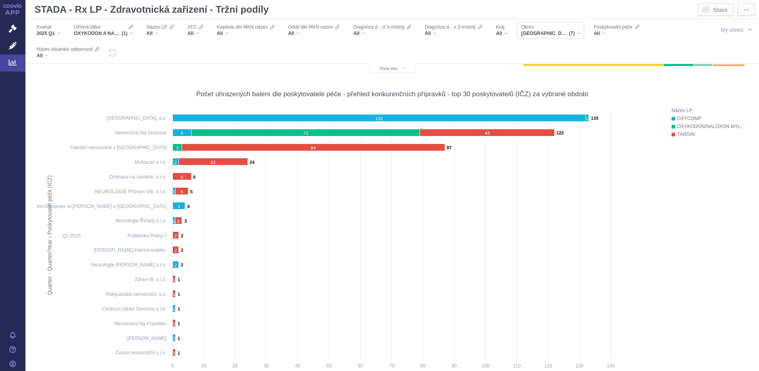
click at [580, 33] on div "Okres Praha 1, Praha 3, Praha 5, Praha 7, Příbram, Rokycany, Praha-východ (7)" at bounding box center [550, 30] width 67 height 17
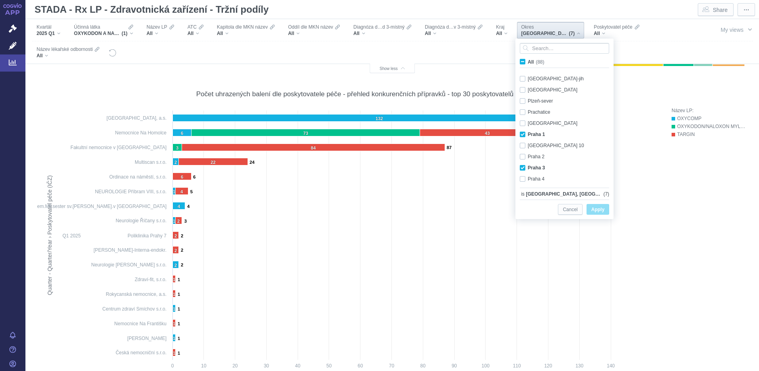
scroll to position [484, 0]
click at [528, 62] on span "All (88)" at bounding box center [536, 62] width 17 height 6
click at [528, 62] on input "All (88)" at bounding box center [530, 60] width 5 height 5
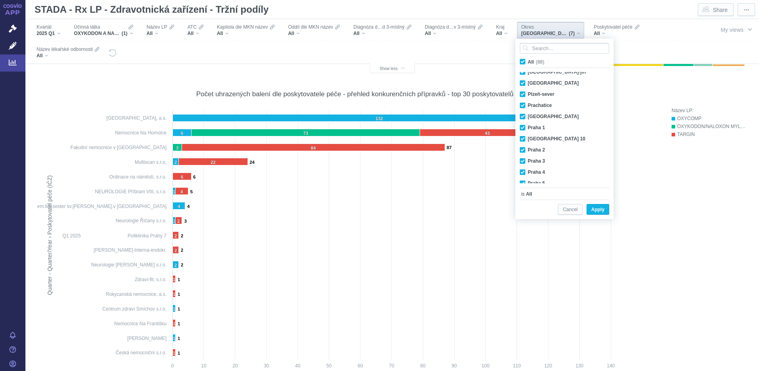
click at [528, 62] on span "All (88)" at bounding box center [536, 62] width 17 height 6
click at [528, 62] on input "All (88)" at bounding box center [530, 60] width 5 height 5
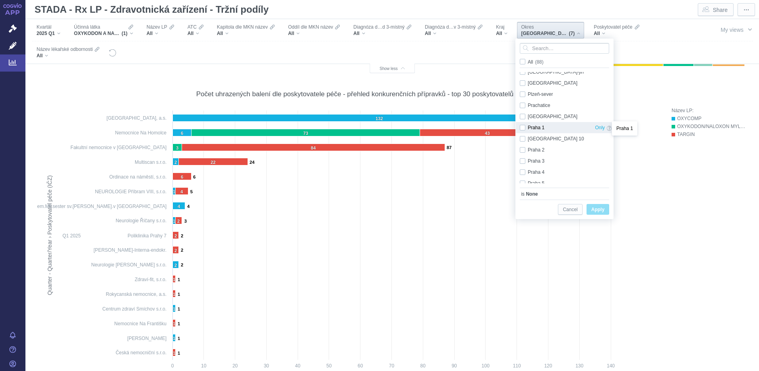
click at [609, 130] on span at bounding box center [609, 128] width 5 height 9
click at [522, 126] on div "Praha 1 Only" at bounding box center [566, 127] width 100 height 11
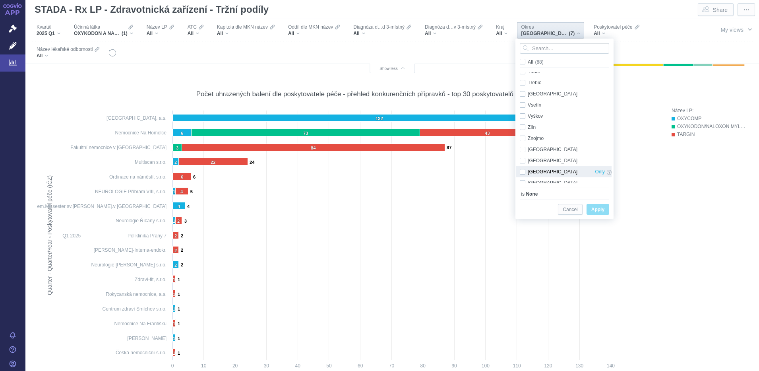
click at [524, 170] on div "[GEOGRAPHIC_DATA] Only" at bounding box center [566, 171] width 100 height 11
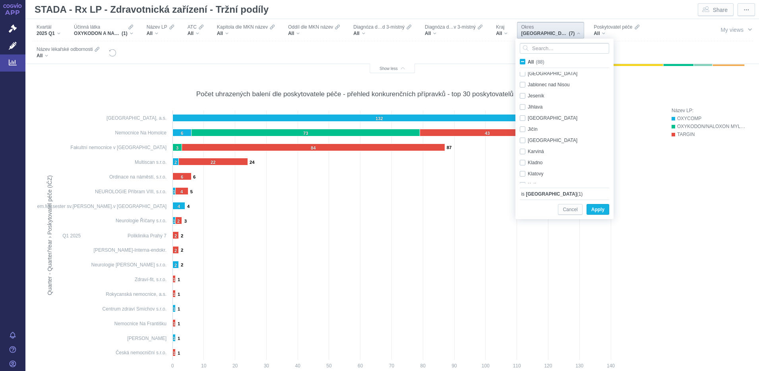
scroll to position [172, 0]
click at [524, 95] on div "Jablonec nad Nisou Only" at bounding box center [566, 94] width 100 height 11
click at [526, 172] on div "Kladno Only" at bounding box center [566, 172] width 100 height 11
click at [523, 145] on div "[GEOGRAPHIC_DATA] Only" at bounding box center [566, 144] width 100 height 11
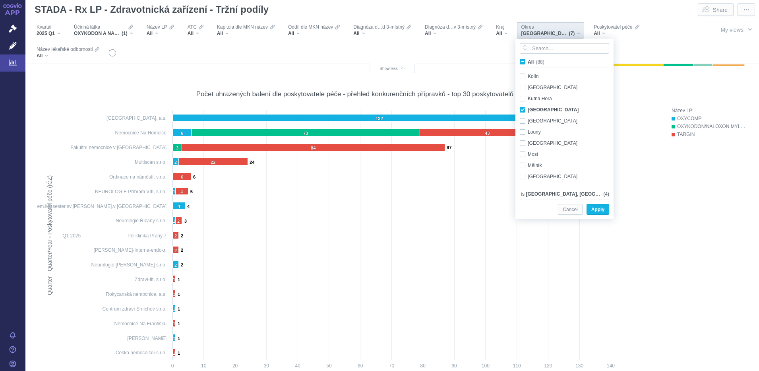
scroll to position [301, 0]
click at [523, 156] on div "Mělník Only" at bounding box center [566, 154] width 100 height 11
click at [524, 91] on div "Mladá Boleslav Only" at bounding box center [566, 90] width 100 height 11
click at [600, 210] on span "Apply" at bounding box center [597, 210] width 13 height 10
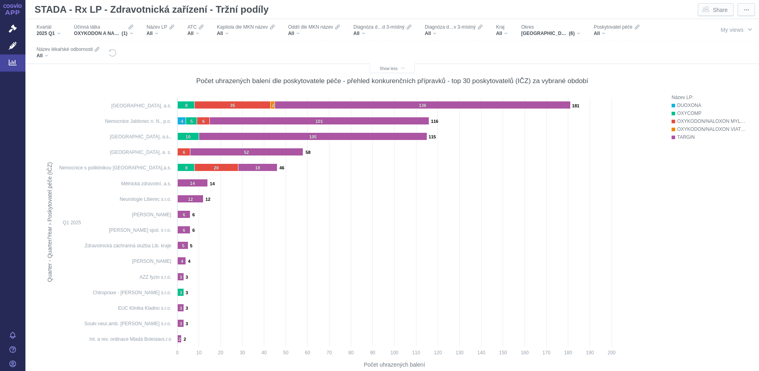
scroll to position [290, 0]
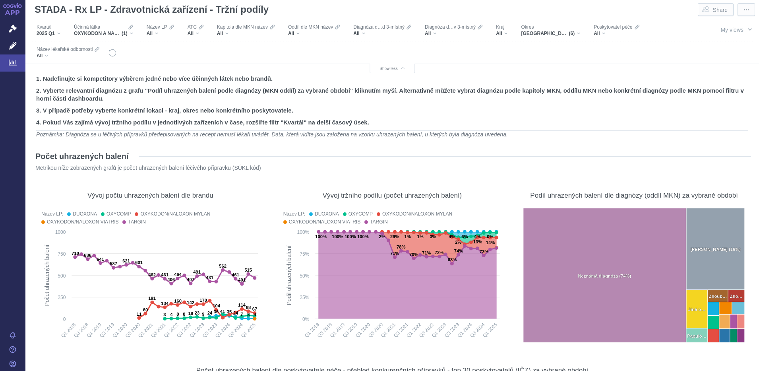
scroll to position [290, 0]
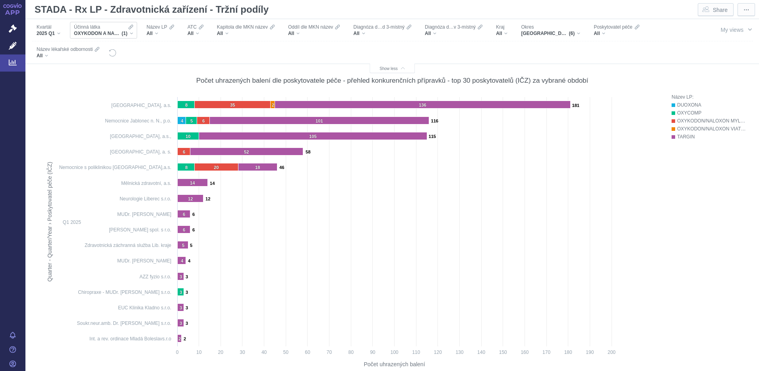
click at [133, 31] on div "OXYKODON A NALOXON (1)" at bounding box center [103, 33] width 59 height 6
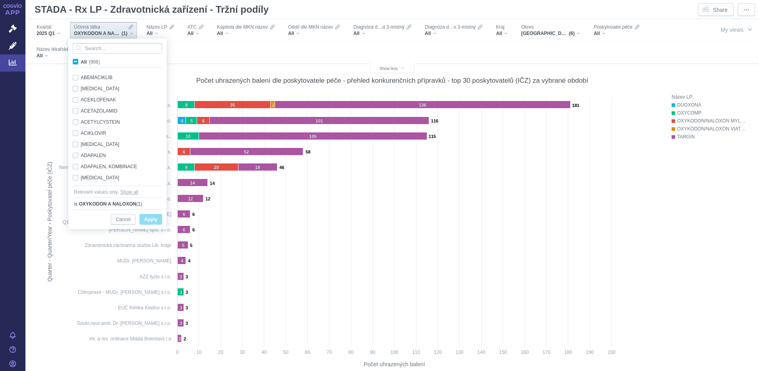
click at [81, 63] on span "All (998)" at bounding box center [90, 62] width 19 height 6
click at [81, 63] on input "All (998)" at bounding box center [83, 60] width 5 height 5
checkbox input "true"
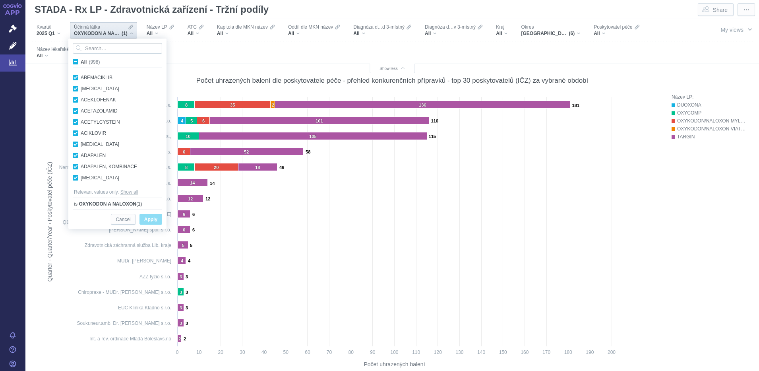
checkbox input "true"
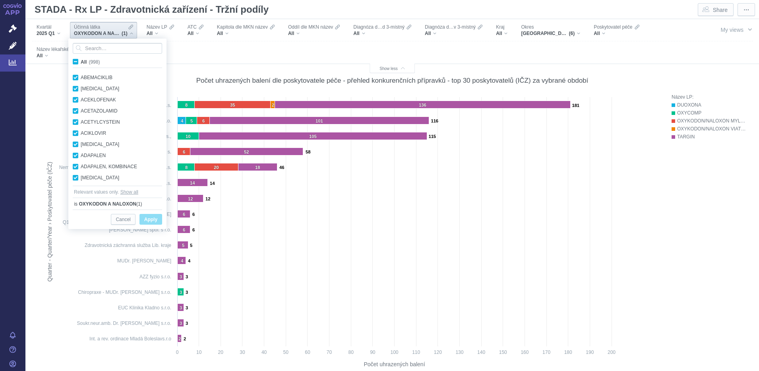
checkbox input "true"
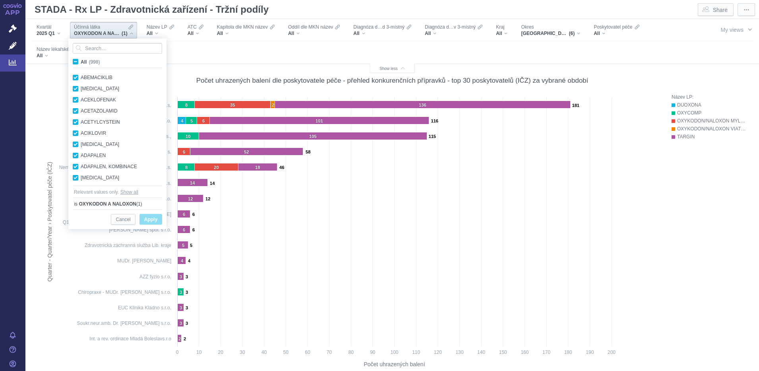
checkbox input "true"
click at [81, 63] on span "All (998)" at bounding box center [90, 62] width 19 height 6
click at [81, 63] on input "All (998)" at bounding box center [83, 60] width 5 height 5
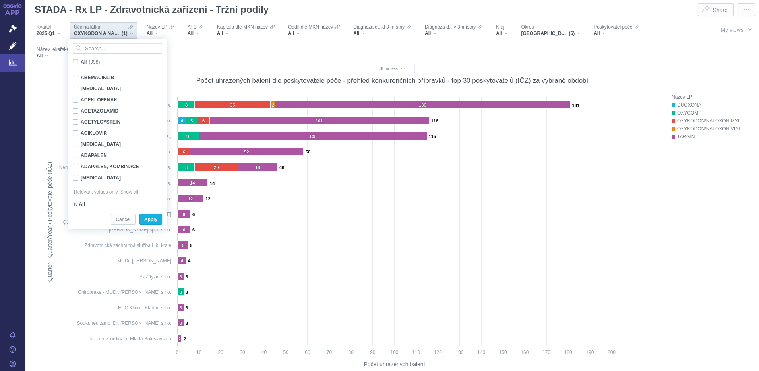
checkbox input "false"
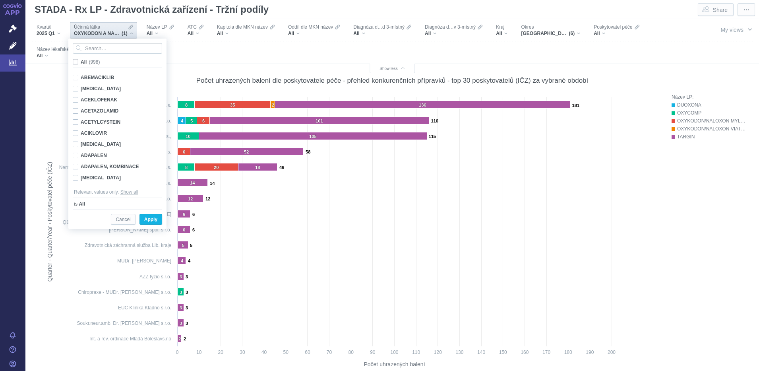
checkbox input "false"
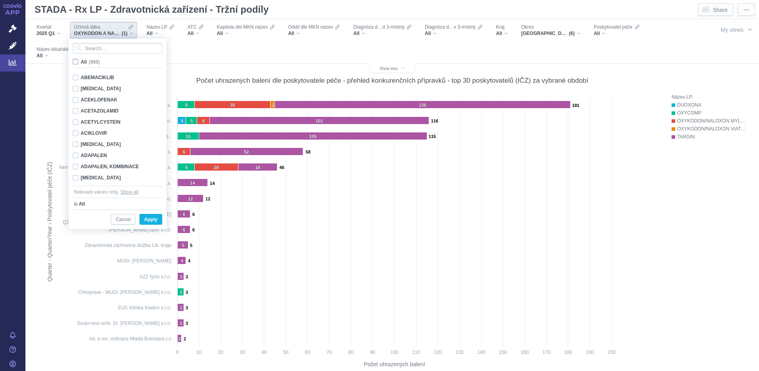
checkbox input "false"
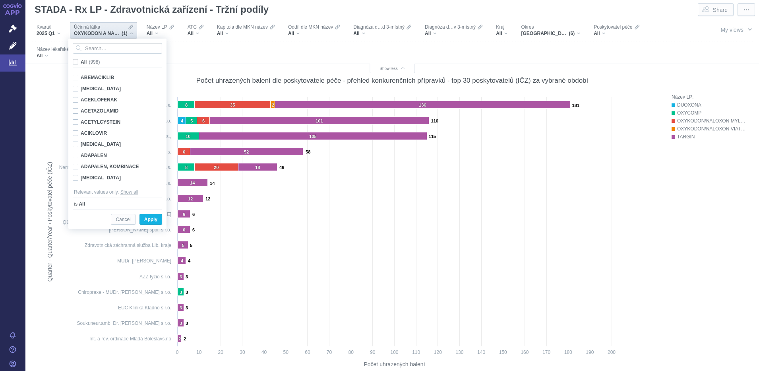
checkbox input "false"
click at [88, 50] on input "Search attribute values" at bounding box center [117, 48] width 89 height 11
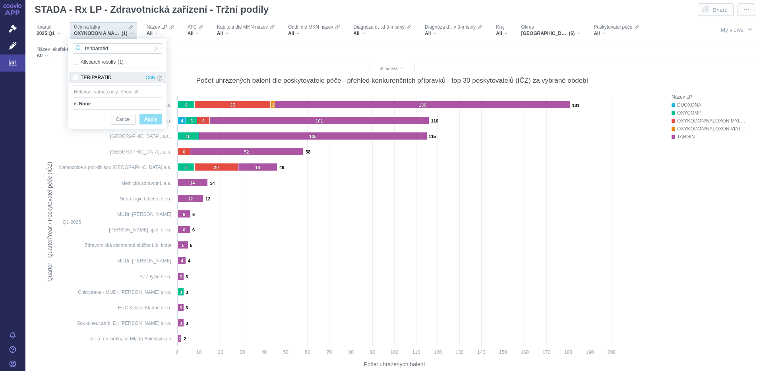
type input "teriparatid"
click at [76, 82] on div "TERIPARATID Only" at bounding box center [117, 77] width 97 height 11
checkbox input "true"
click at [152, 117] on span "Apply" at bounding box center [150, 119] width 13 height 10
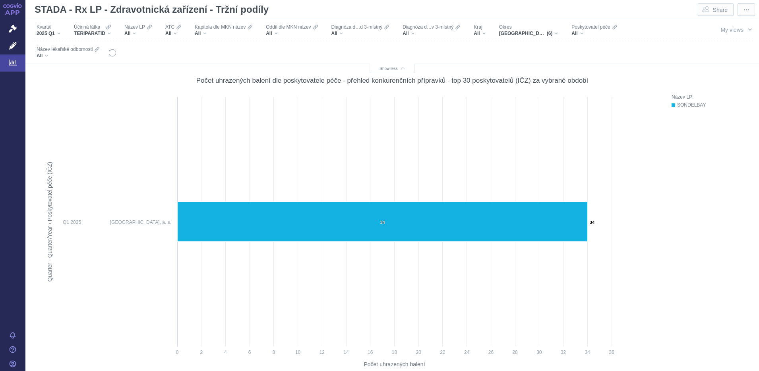
scroll to position [0, 0]
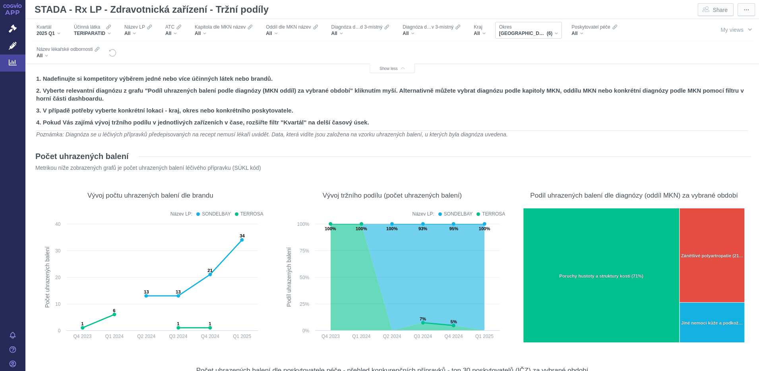
click at [557, 36] on div "[GEOGRAPHIC_DATA], [GEOGRAPHIC_DATA], [GEOGRAPHIC_DATA], [GEOGRAPHIC_DATA], [GE…" at bounding box center [528, 33] width 59 height 6
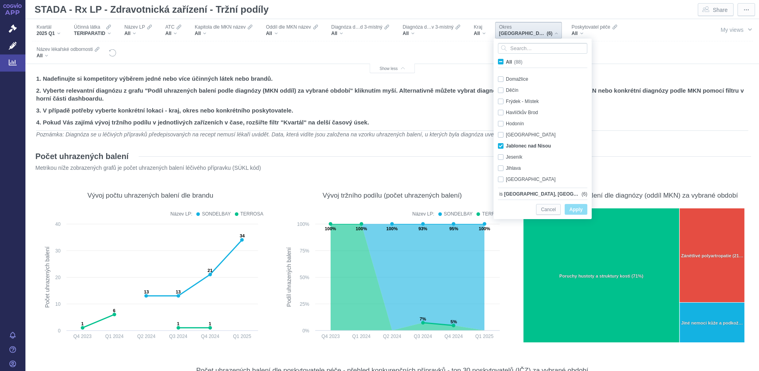
scroll to position [139, 0]
click at [506, 62] on span "All (88)" at bounding box center [514, 62] width 17 height 6
click at [506, 62] on input "All (88)" at bounding box center [508, 60] width 5 height 5
checkbox input "true"
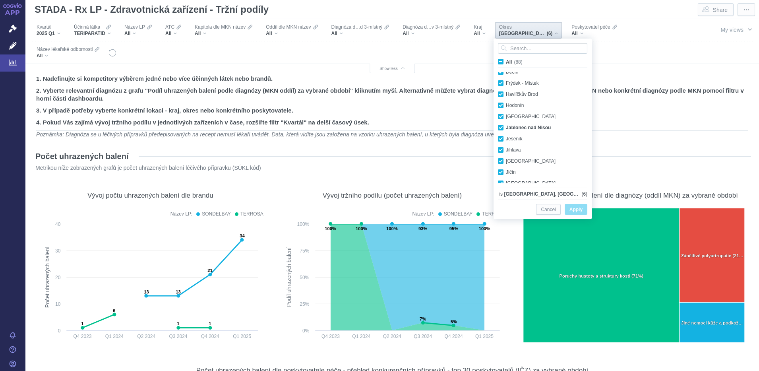
checkbox input "true"
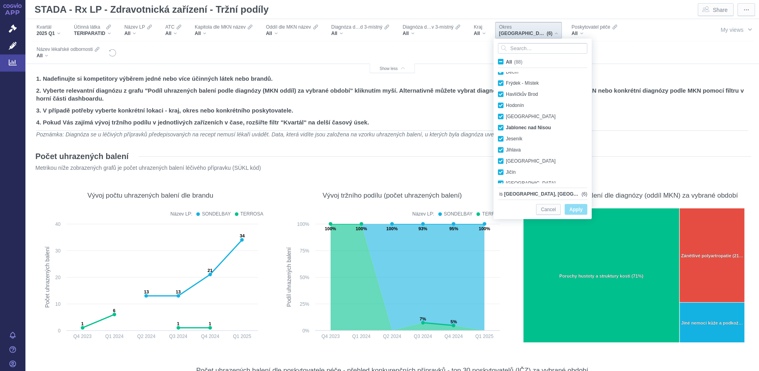
checkbox input "true"
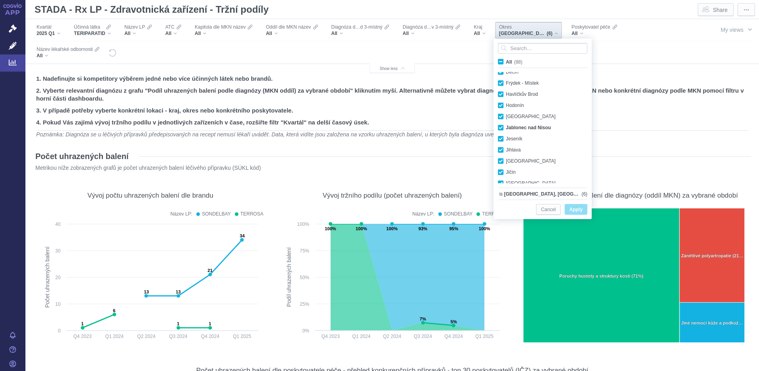
checkbox input "true"
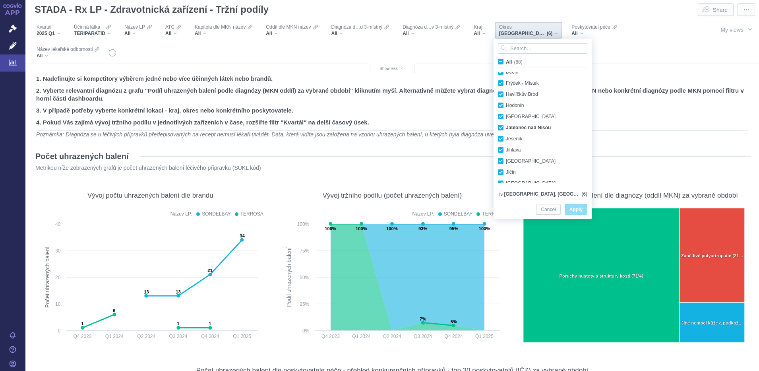
checkbox input "true"
click at [506, 62] on span "All (88)" at bounding box center [514, 62] width 17 height 6
click at [506, 62] on input "All (88)" at bounding box center [508, 60] width 5 height 5
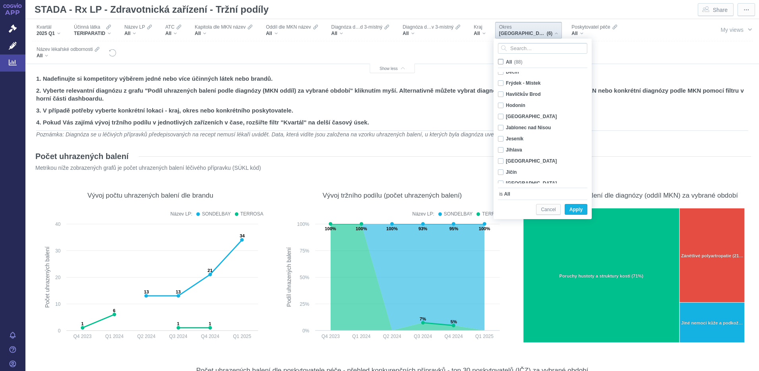
checkbox input "false"
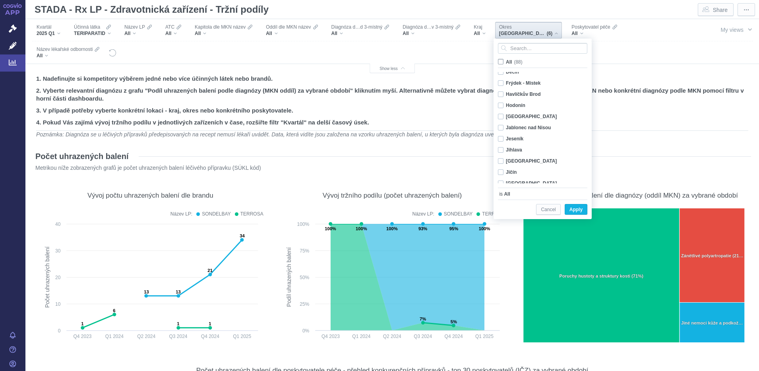
checkbox input "false"
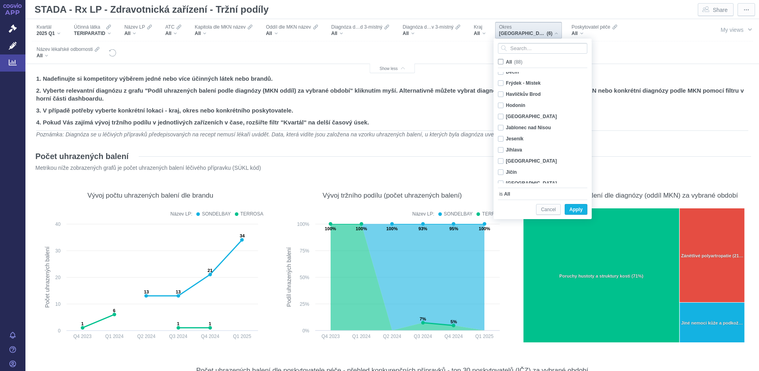
checkbox input "false"
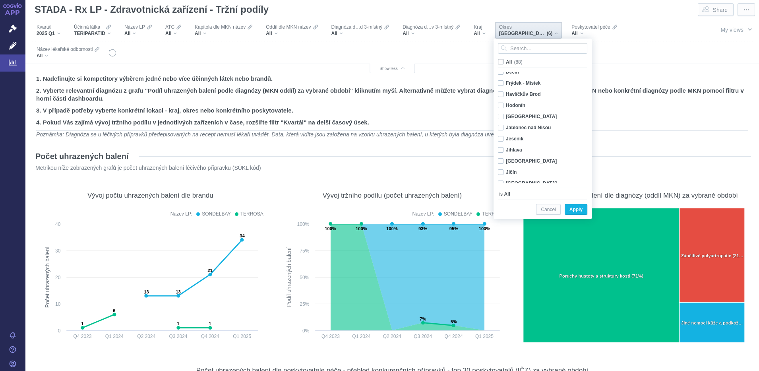
checkbox input "false"
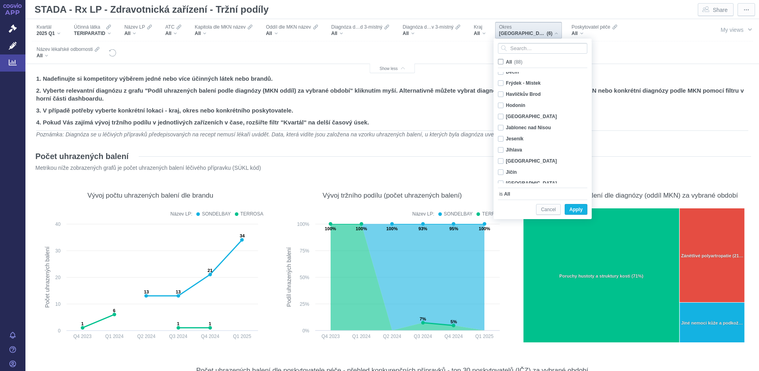
checkbox input "false"
click at [500, 137] on div "[GEOGRAPHIC_DATA] Only" at bounding box center [544, 136] width 100 height 11
checkbox input "true"
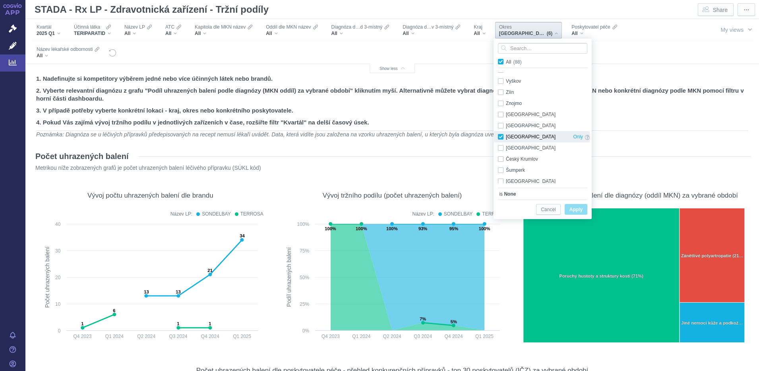
checkbox input "true"
click at [502, 138] on div "Děčín Only" at bounding box center [544, 140] width 100 height 11
checkbox input "true"
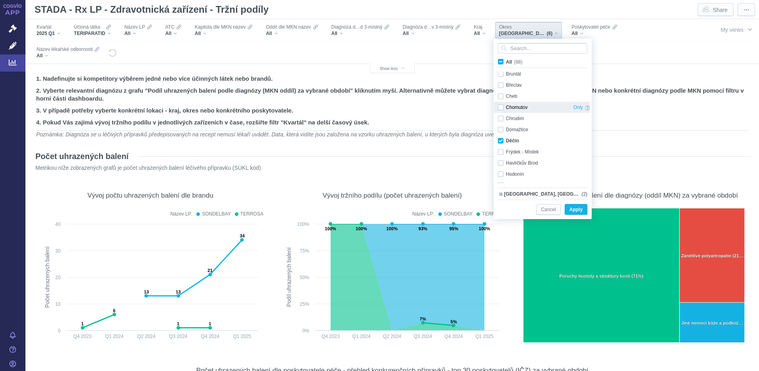
click at [500, 106] on div "Chomutov Only" at bounding box center [544, 107] width 100 height 11
checkbox input "true"
click at [501, 104] on div "Jablonec nad Nisou Only" at bounding box center [544, 105] width 100 height 11
checkbox input "true"
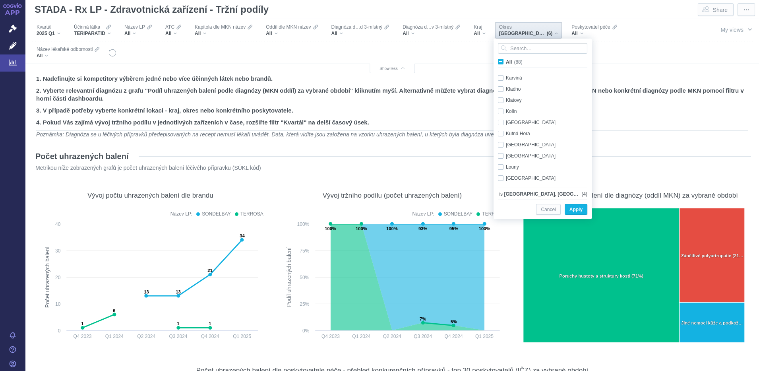
scroll to position [263, 0]
click at [500, 136] on div "[GEOGRAPHIC_DATA] Only" at bounding box center [544, 137] width 100 height 11
checkbox input "true"
click at [500, 136] on div "Mělník Only" at bounding box center [544, 137] width 100 height 11
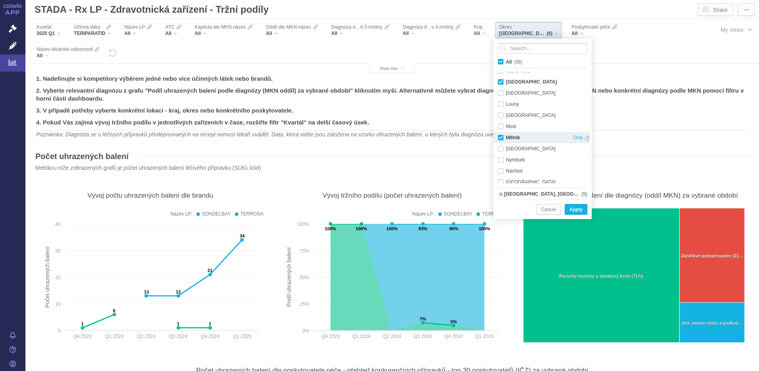
checkbox input "true"
click at [501, 114] on div "Mladá Boleslav Only" at bounding box center [544, 115] width 100 height 11
checkbox input "true"
click at [501, 124] on div "Most Only" at bounding box center [544, 126] width 100 height 11
checkbox input "true"
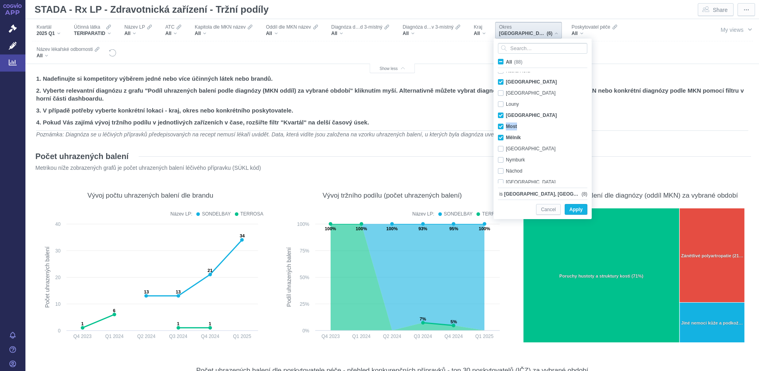
drag, startPoint x: 587, startPoint y: 110, endPoint x: 588, endPoint y: 120, distance: 10.0
click at [588, 120] on div "Karviná Only [GEOGRAPHIC_DATA] Only [GEOGRAPHIC_DATA] Only [GEOGRAPHIC_DATA] On…" at bounding box center [542, 127] width 96 height 111
click at [502, 169] on div "Teplice Only" at bounding box center [544, 171] width 100 height 11
checkbox input "true"
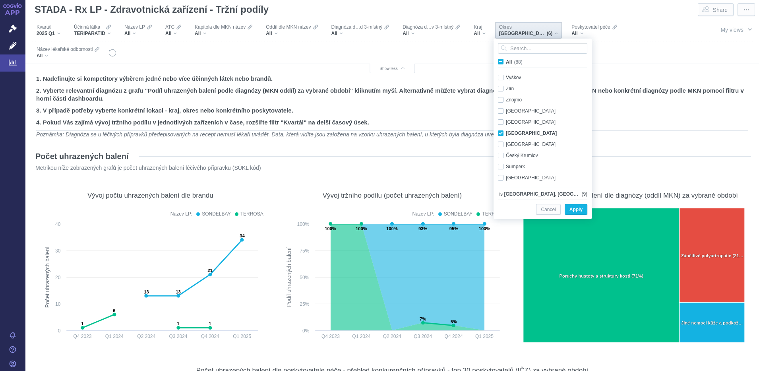
scroll to position [829, 0]
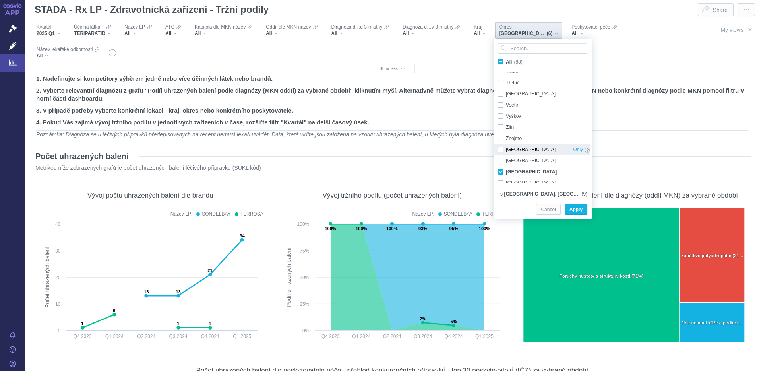
click at [501, 150] on div "[GEOGRAPHIC_DATA] Only" at bounding box center [544, 149] width 100 height 11
checkbox input "true"
click at [579, 209] on span "Apply" at bounding box center [575, 210] width 13 height 10
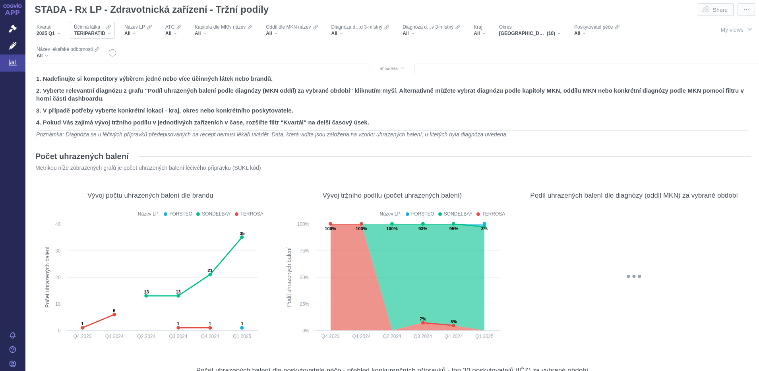
click at [111, 32] on div "Účinná látka TERIPARATID" at bounding box center [92, 30] width 45 height 17
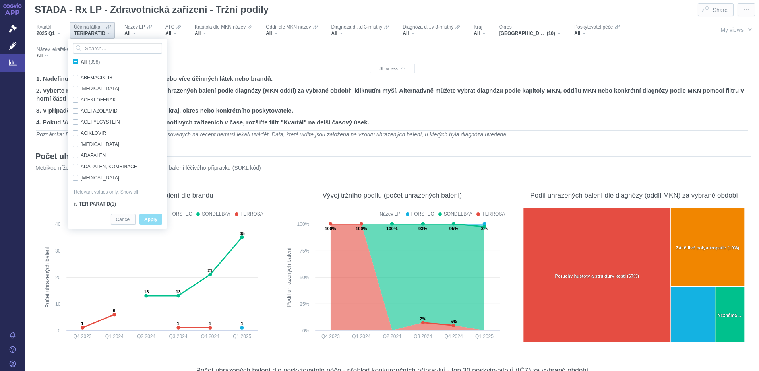
click at [81, 60] on span "All (998)" at bounding box center [90, 62] width 19 height 6
click at [81, 60] on input "All (998)" at bounding box center [83, 60] width 5 height 5
checkbox input "true"
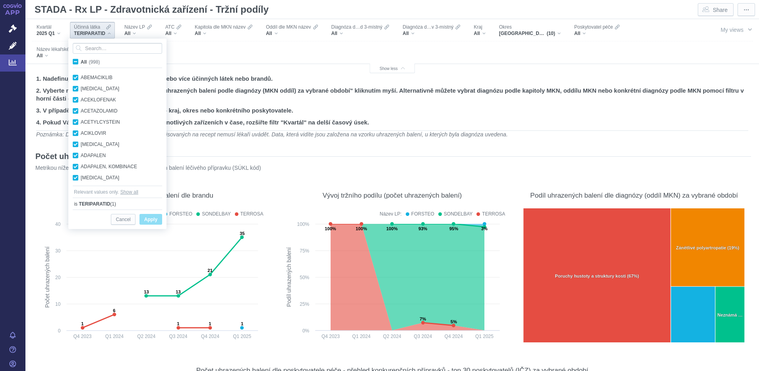
checkbox input "true"
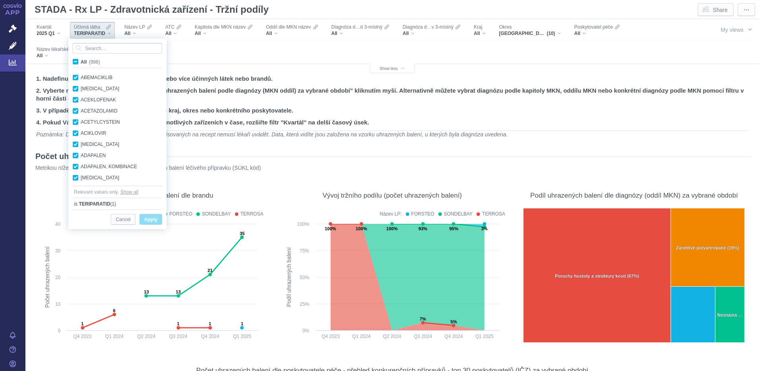
checkbox input "true"
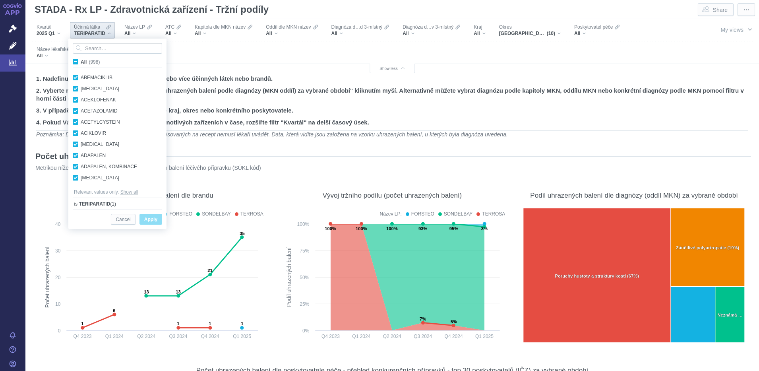
checkbox input "true"
click at [81, 60] on span "All (998)" at bounding box center [90, 62] width 19 height 6
click at [81, 60] on input "All (998)" at bounding box center [83, 60] width 5 height 5
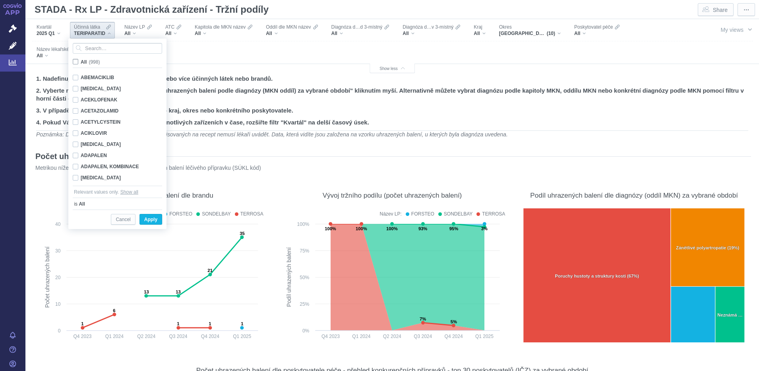
checkbox input "false"
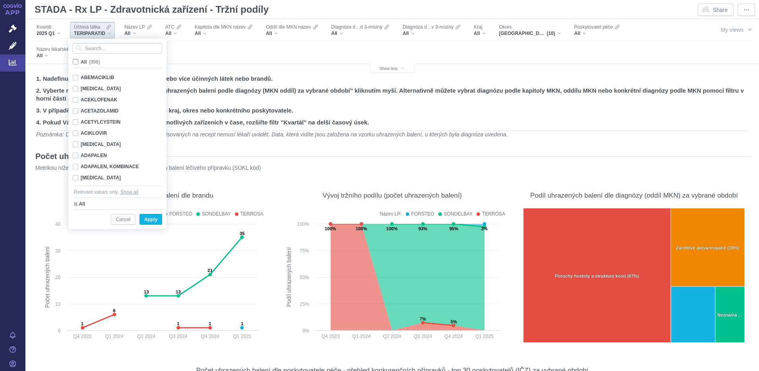
checkbox input "false"
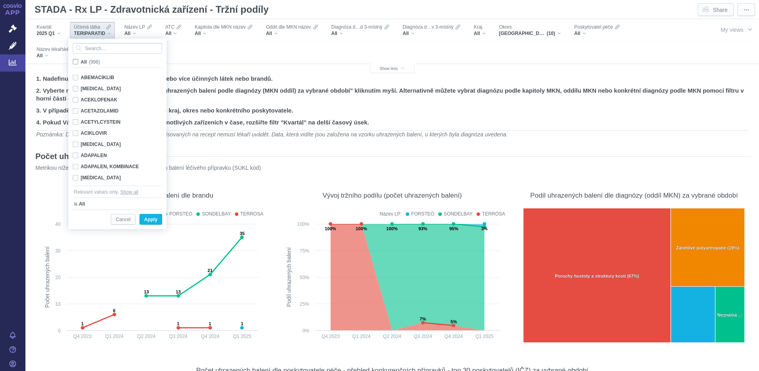
checkbox input "false"
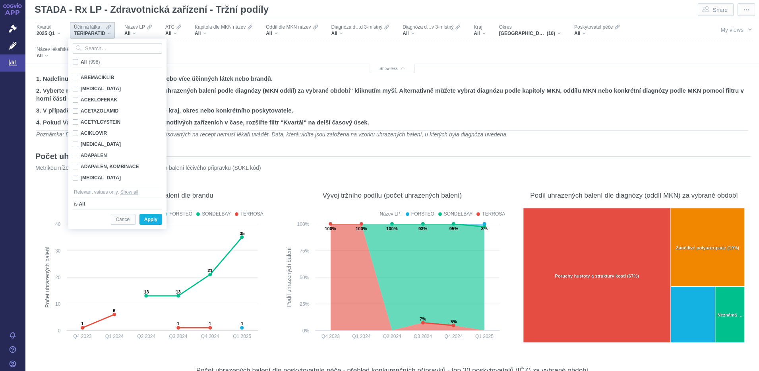
checkbox input "false"
click at [87, 47] on input "Search attribute values" at bounding box center [117, 48] width 89 height 11
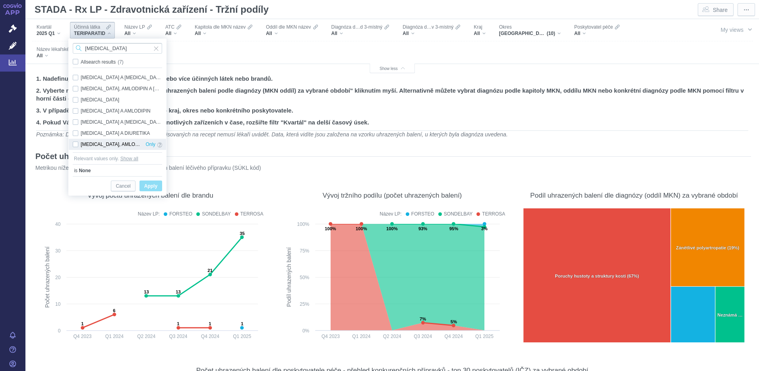
type input "[MEDICAL_DATA]"
click at [76, 142] on div "[MEDICAL_DATA], AMLODIPIN A INDAPAMID Only" at bounding box center [117, 144] width 97 height 11
checkbox input "true"
click at [146, 184] on span "Apply" at bounding box center [150, 186] width 13 height 10
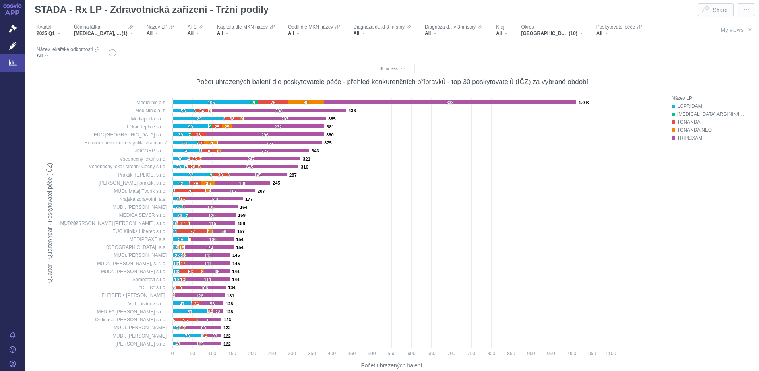
scroll to position [0, 0]
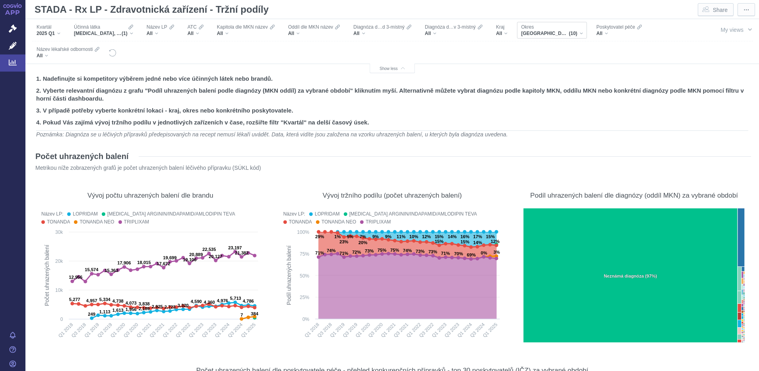
click at [580, 33] on div "[GEOGRAPHIC_DATA], [GEOGRAPHIC_DATA], [GEOGRAPHIC_DATA], [GEOGRAPHIC_DATA], [GE…" at bounding box center [552, 33] width 62 height 6
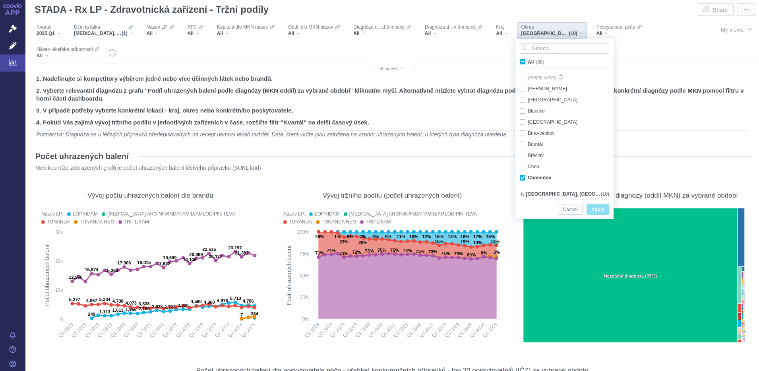
scroll to position [50, 0]
click at [528, 63] on span "All (88)" at bounding box center [536, 62] width 17 height 6
click at [528, 63] on input "All (88)" at bounding box center [530, 60] width 5 height 5
checkbox input "true"
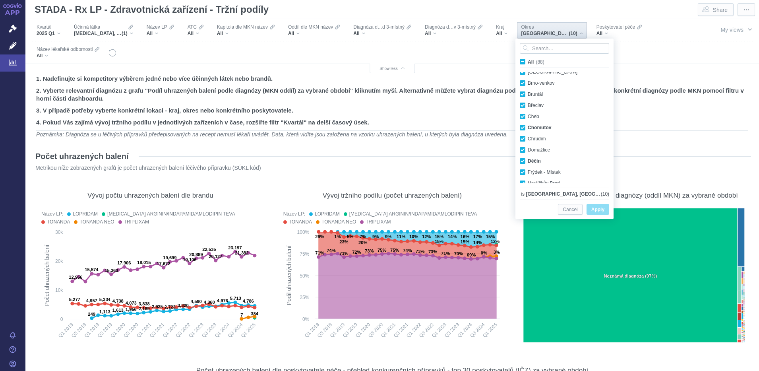
checkbox input "true"
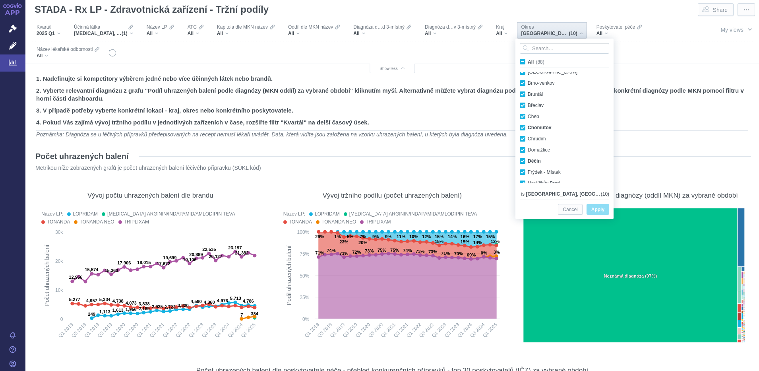
checkbox input "true"
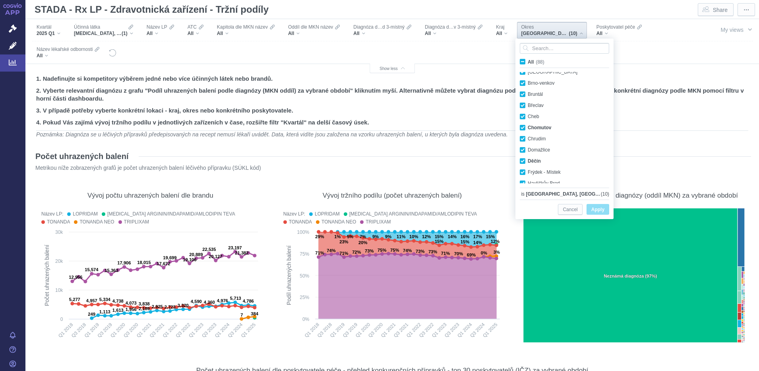
checkbox input "true"
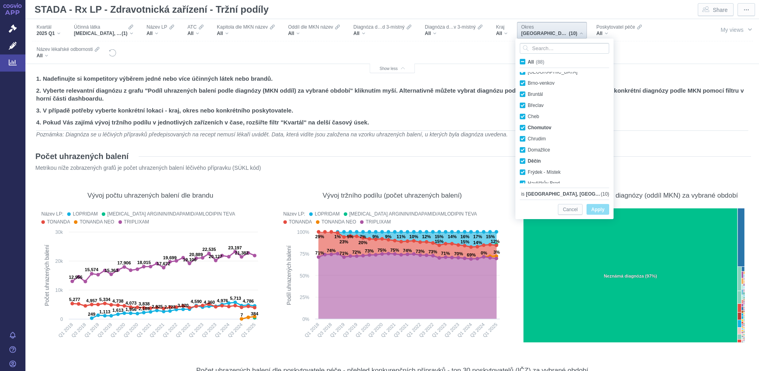
checkbox input "true"
click at [528, 63] on span "All (88)" at bounding box center [536, 62] width 17 height 6
click at [528, 63] on input "All (88)" at bounding box center [530, 60] width 5 height 5
checkbox input "false"
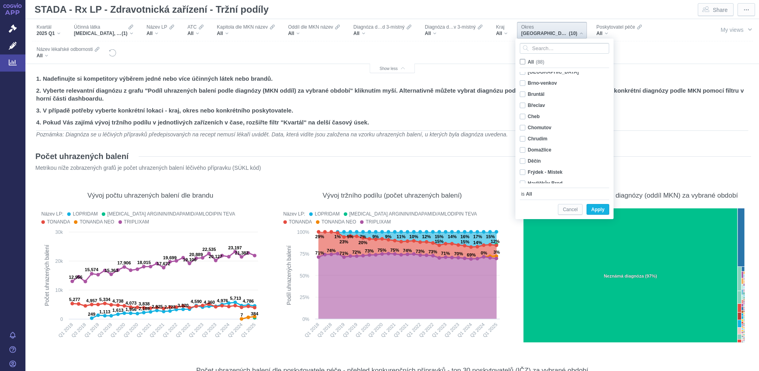
checkbox input "false"
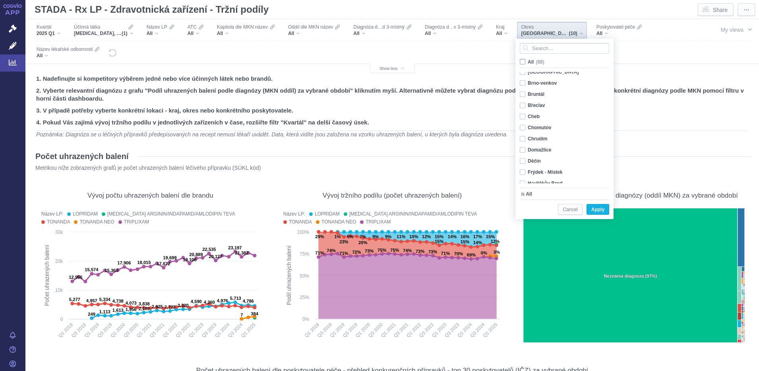
checkbox input "false"
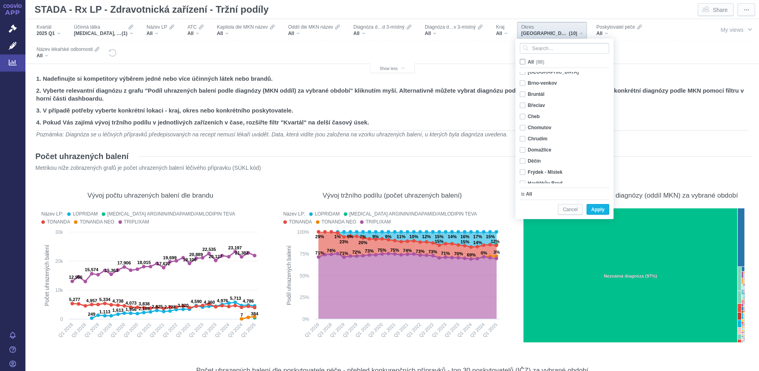
checkbox input "false"
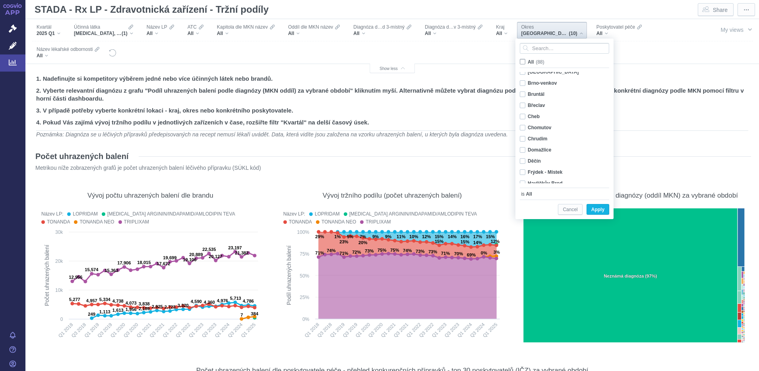
checkbox input "false"
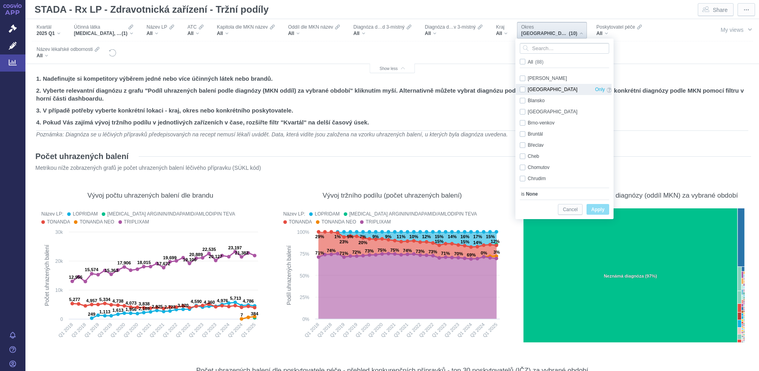
click at [523, 89] on div "Beroun Only" at bounding box center [566, 89] width 100 height 11
checkbox input "true"
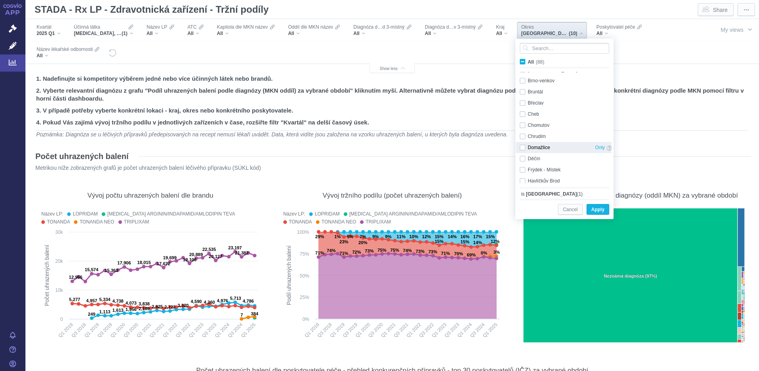
click at [522, 147] on div "Domažlice Only" at bounding box center [566, 147] width 100 height 11
checkbox input "true"
click at [522, 115] on div "Cheb Only" at bounding box center [566, 113] width 100 height 11
checkbox input "true"
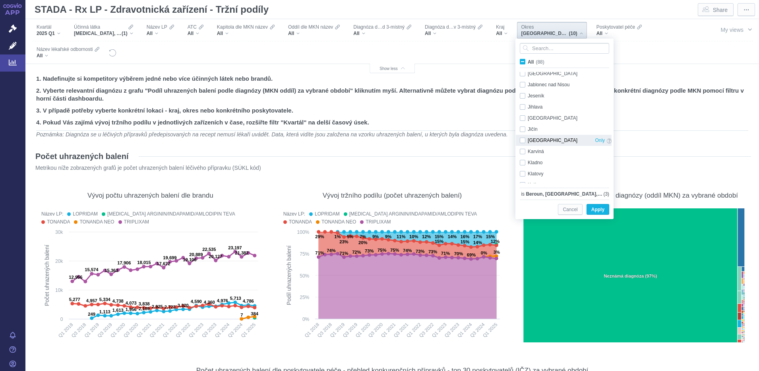
click at [524, 140] on div "[GEOGRAPHIC_DATA] Only" at bounding box center [566, 140] width 100 height 11
checkbox input "true"
click at [524, 115] on div "Klatovy Only" at bounding box center [566, 113] width 100 height 11
checkbox input "true"
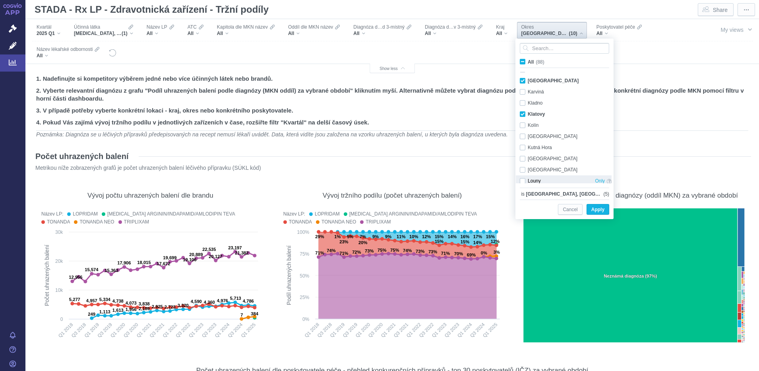
click at [524, 180] on div "Louny Only" at bounding box center [566, 180] width 100 height 11
checkbox input "true"
click at [524, 137] on div "[GEOGRAPHIC_DATA]-jih Only" at bounding box center [566, 139] width 100 height 11
checkbox input "true"
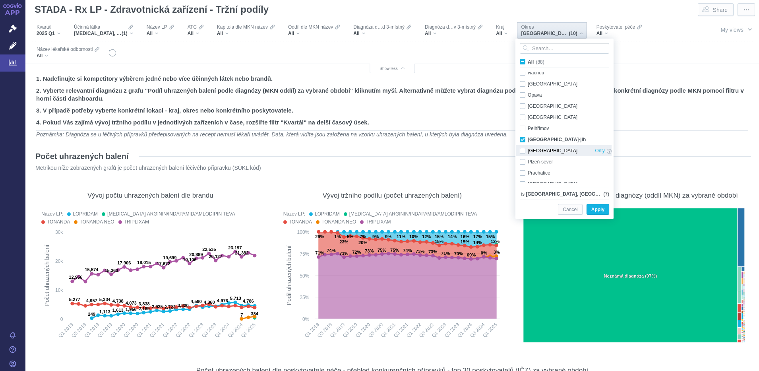
click at [522, 147] on div "[GEOGRAPHIC_DATA]-město Only" at bounding box center [566, 150] width 100 height 11
checkbox input "true"
click at [522, 159] on div "Plzeň-sever Only" at bounding box center [566, 161] width 100 height 11
checkbox input "true"
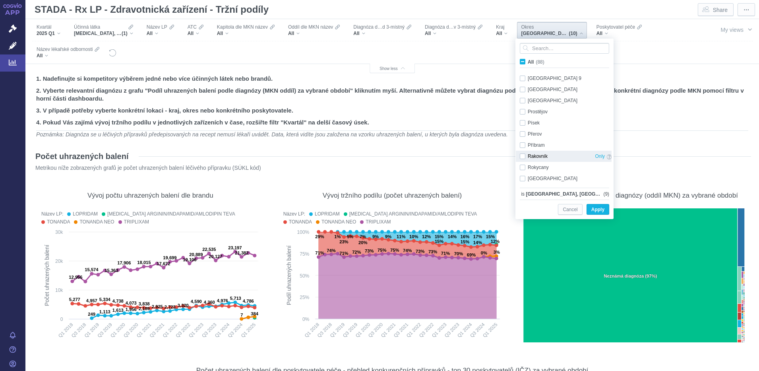
click at [522, 155] on div "Rakovník Only" at bounding box center [566, 156] width 100 height 11
checkbox input "true"
click at [523, 166] on div "Rokycany Only" at bounding box center [566, 167] width 100 height 11
checkbox input "true"
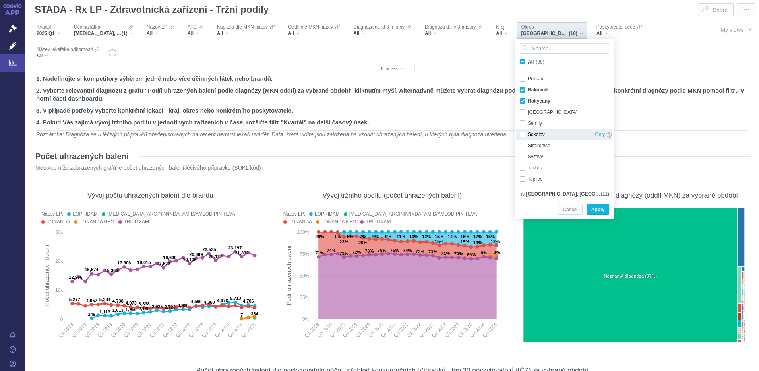
click at [525, 133] on div "Sokolov Only" at bounding box center [566, 134] width 100 height 11
checkbox input "true"
click at [523, 169] on div "Tachov Only" at bounding box center [566, 167] width 100 height 11
checkbox input "true"
click at [601, 209] on span "Apply" at bounding box center [597, 210] width 13 height 10
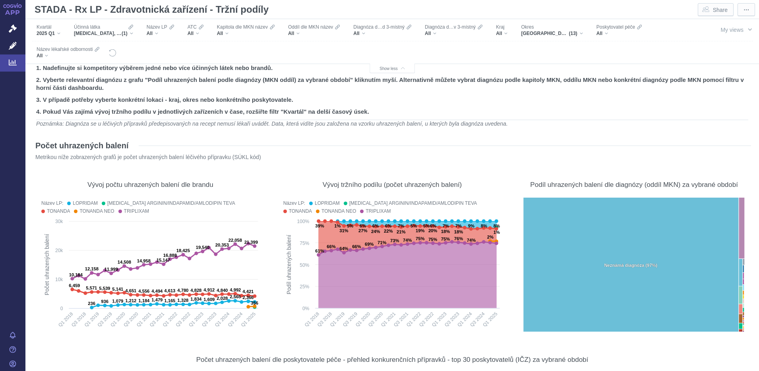
scroll to position [0, 0]
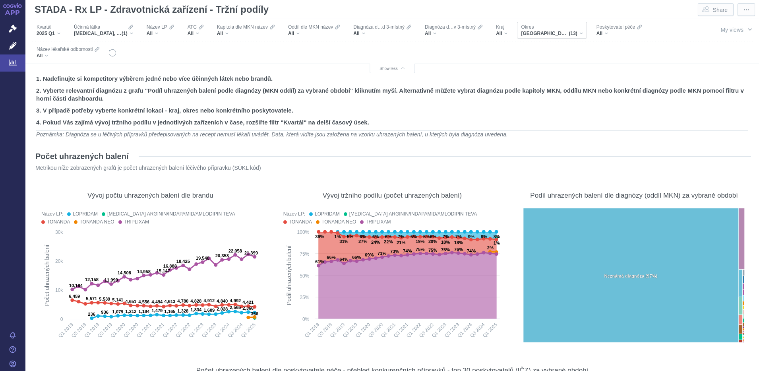
click at [581, 34] on div "[GEOGRAPHIC_DATA], [GEOGRAPHIC_DATA], [GEOGRAPHIC_DATA], [GEOGRAPHIC_DATA], [GE…" at bounding box center [552, 33] width 62 height 6
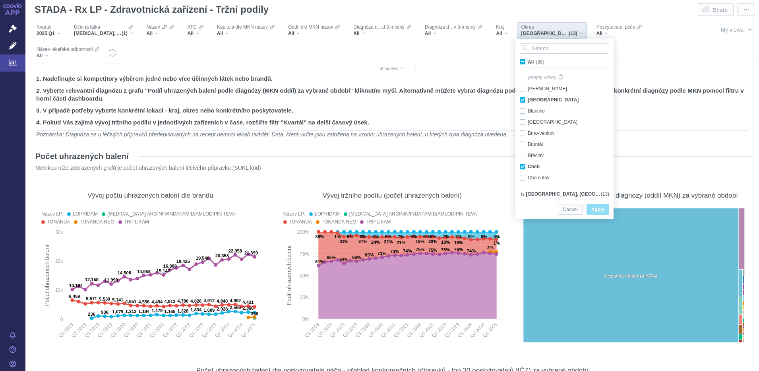
click at [528, 60] on span "All (88)" at bounding box center [536, 62] width 17 height 6
click at [528, 60] on input "All (88)" at bounding box center [530, 60] width 5 height 5
checkbox input "true"
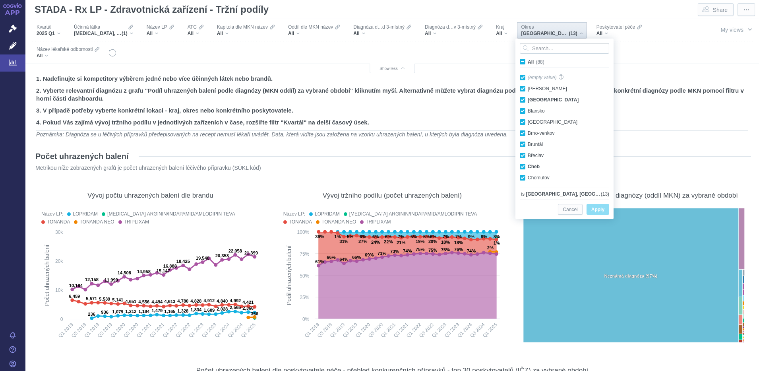
checkbox input "true"
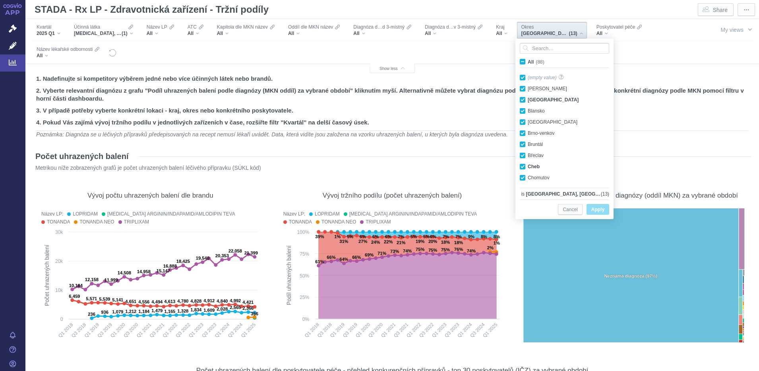
checkbox input "true"
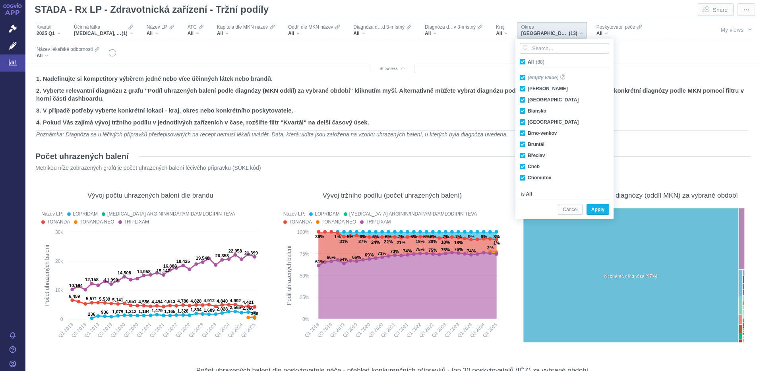
click at [528, 60] on span "All (88)" at bounding box center [536, 62] width 17 height 6
click at [528, 60] on input "All (88)" at bounding box center [530, 60] width 5 height 5
checkbox input "false"
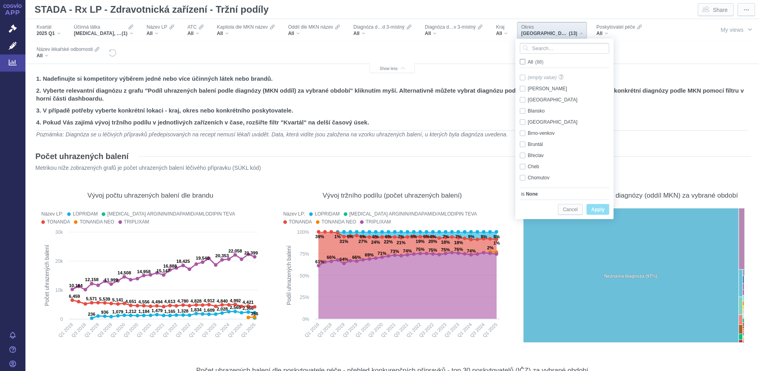
checkbox input "false"
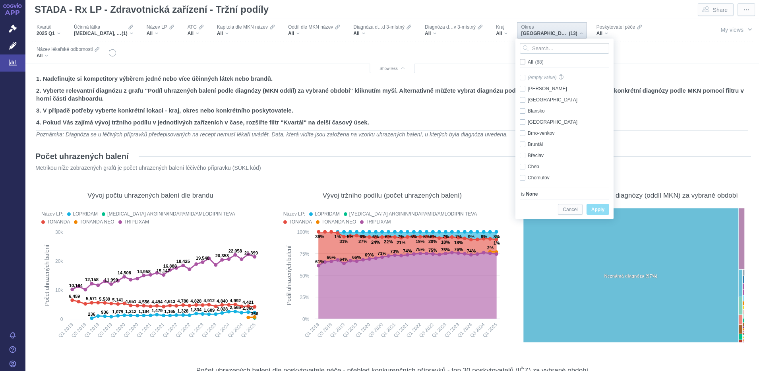
checkbox input "false"
click at [522, 149] on div "Kladno Only" at bounding box center [566, 148] width 100 height 11
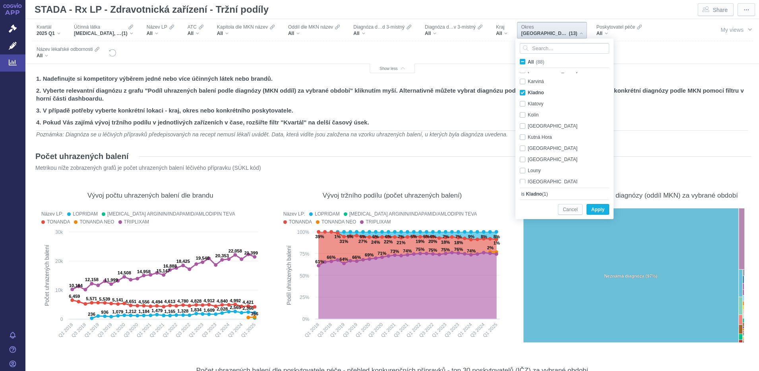
scroll to position [259, 0]
click at [522, 149] on div "[GEOGRAPHIC_DATA] Only" at bounding box center [566, 152] width 100 height 11
click at [524, 104] on div "Praha 1 Only" at bounding box center [566, 104] width 100 height 11
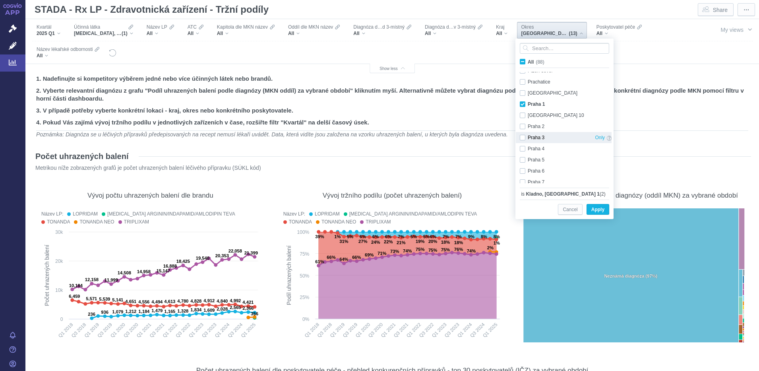
click at [522, 137] on div "Praha 3 Only" at bounding box center [566, 137] width 100 height 11
click at [523, 161] on div "Praha 5 Only" at bounding box center [566, 159] width 100 height 11
click at [521, 143] on div "Praha 7 Only" at bounding box center [566, 143] width 100 height 11
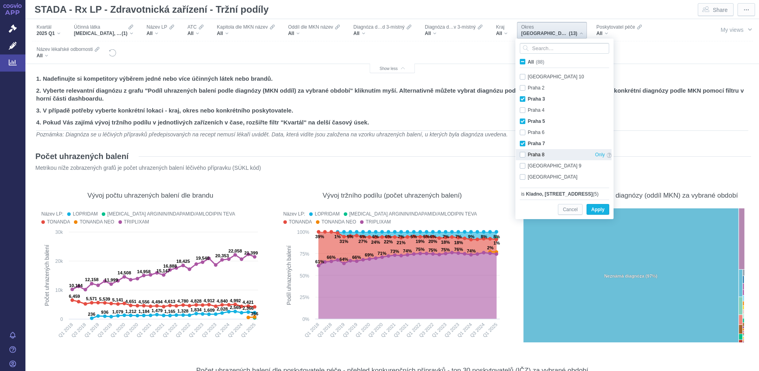
click at [520, 153] on div "Praha 8 Only" at bounding box center [566, 154] width 100 height 11
click at [523, 163] on div "[GEOGRAPHIC_DATA] 9 Only" at bounding box center [566, 165] width 100 height 11
click at [523, 176] on div "[GEOGRAPHIC_DATA] Only" at bounding box center [566, 176] width 100 height 11
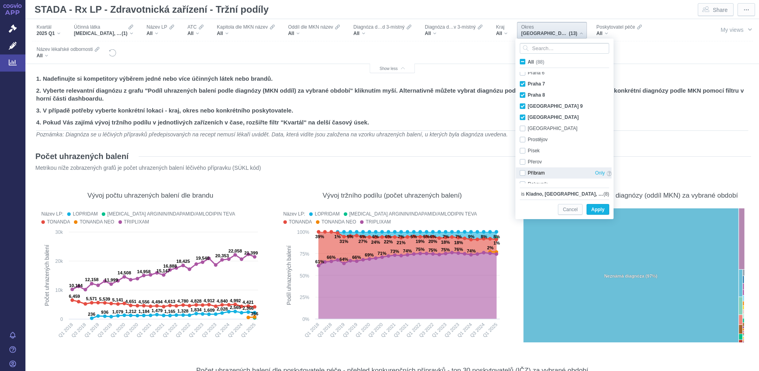
click at [522, 172] on div "Příbram Only" at bounding box center [566, 172] width 100 height 11
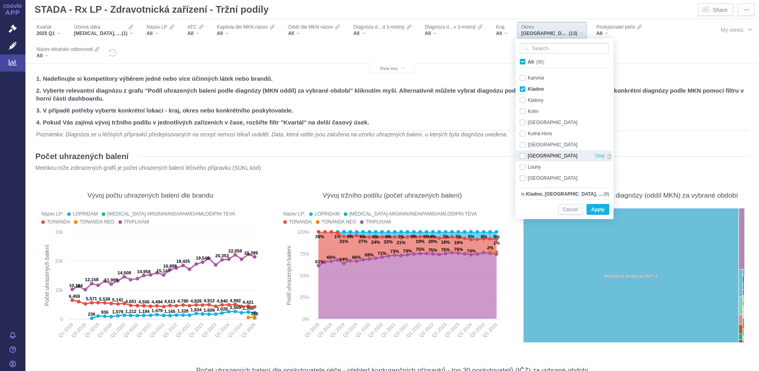
click at [521, 156] on div "[GEOGRAPHIC_DATA] Only" at bounding box center [566, 155] width 100 height 11
click at [594, 208] on span "Apply" at bounding box center [597, 210] width 13 height 10
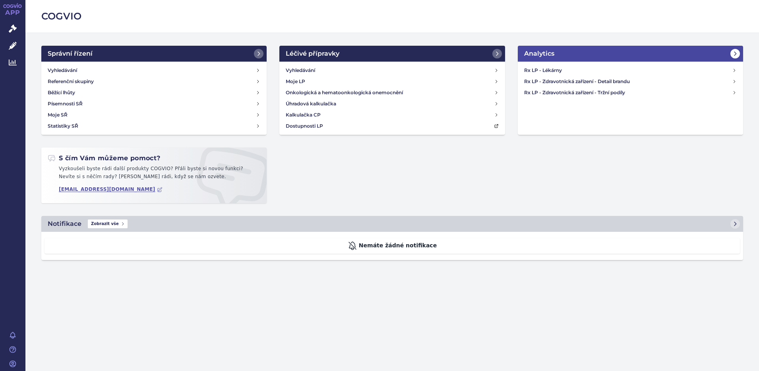
click at [738, 50] on icon at bounding box center [735, 53] width 6 height 6
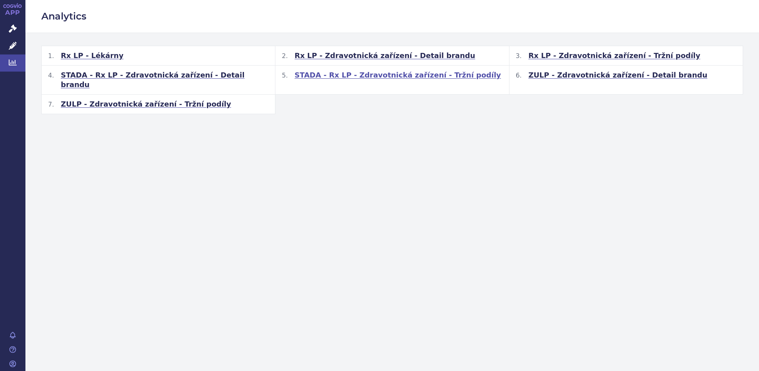
click at [346, 77] on span "STADA - Rx LP - Zdravotnická zařízení - Tržní podíly" at bounding box center [397, 75] width 206 height 10
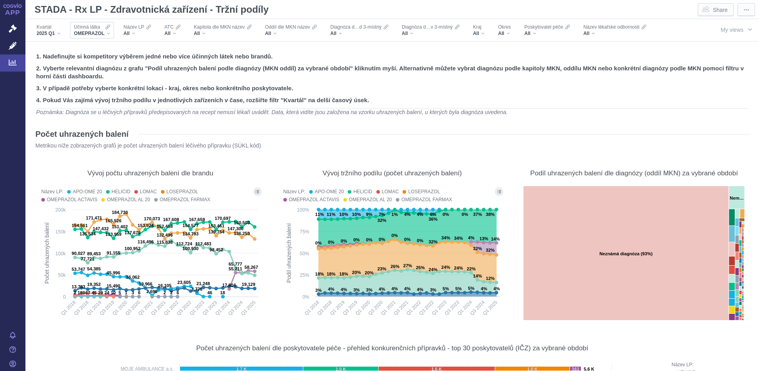
click at [107, 32] on div "OMEPRAZOL" at bounding box center [92, 33] width 36 height 6
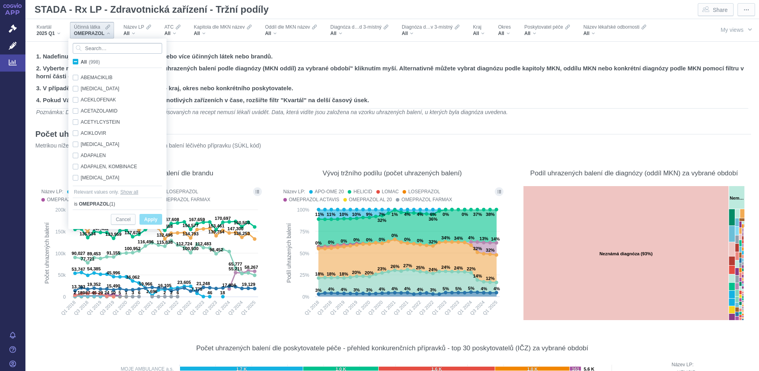
click at [98, 47] on input "Search attribute values" at bounding box center [117, 48] width 89 height 11
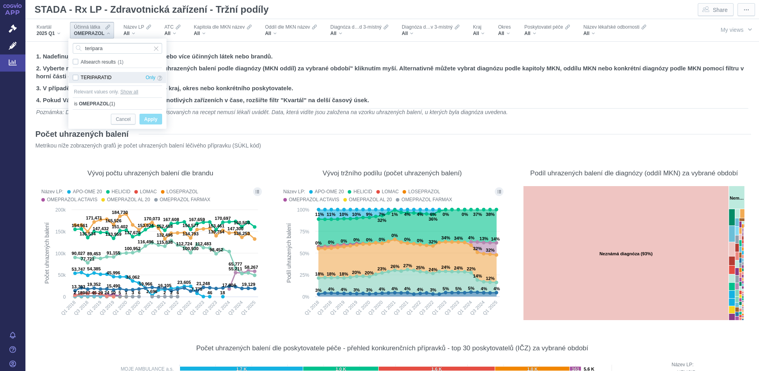
type input "teripara"
click at [75, 78] on div "TERIPARATID Only" at bounding box center [117, 77] width 97 height 11
checkbox input "true"
click at [81, 60] on span "All search results (1)" at bounding box center [104, 62] width 46 height 6
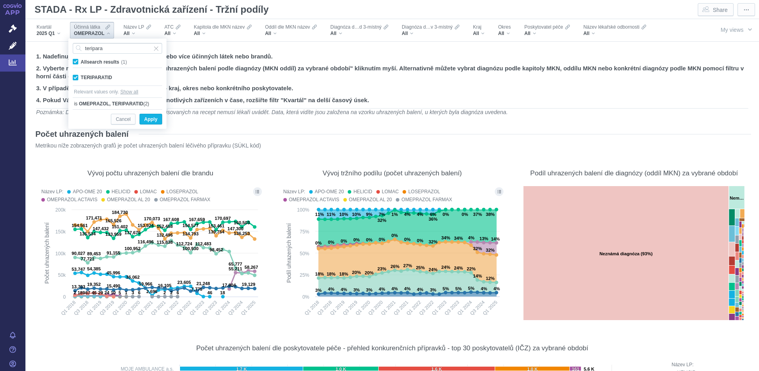
click at [81, 60] on input "All search results (1)" at bounding box center [83, 60] width 5 height 5
checkbox input "false"
click at [115, 49] on input "teripara" at bounding box center [117, 48] width 89 height 11
type input "t"
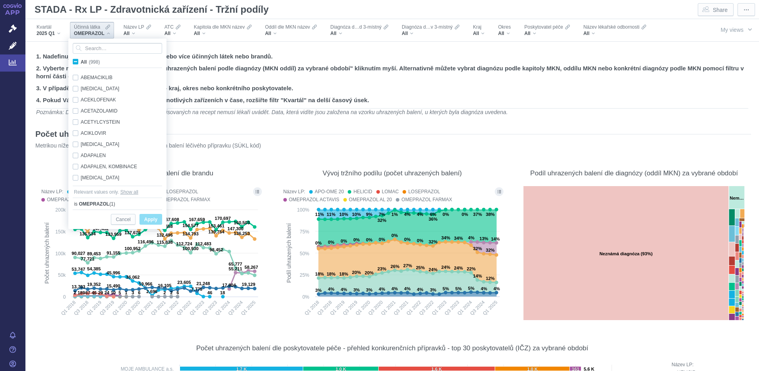
click at [81, 62] on span "All (998)" at bounding box center [90, 62] width 19 height 6
click at [81, 62] on input "All (998)" at bounding box center [83, 60] width 5 height 5
checkbox input "true"
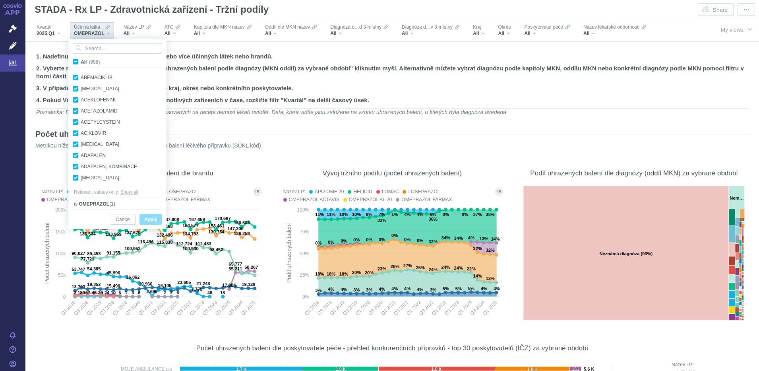
checkbox input "true"
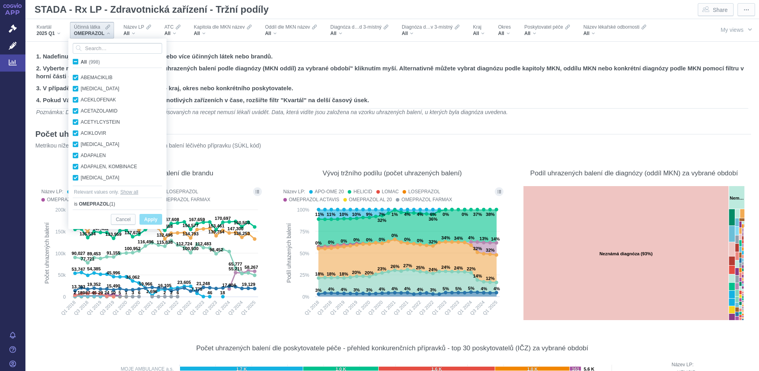
checkbox input "true"
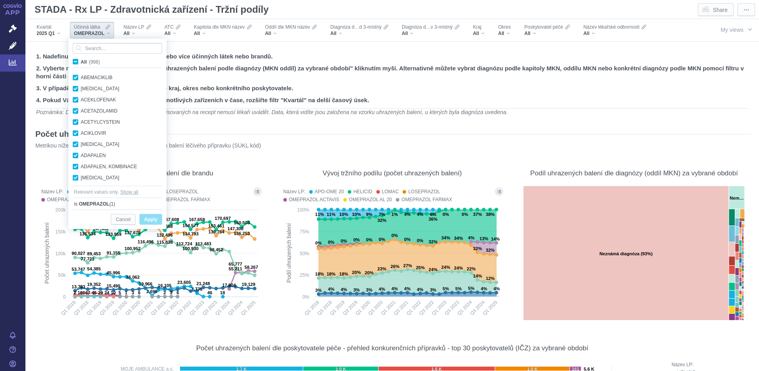
checkbox input "true"
click at [81, 62] on span "All (998)" at bounding box center [90, 62] width 19 height 6
click at [81, 62] on input "All (998)" at bounding box center [83, 60] width 5 height 5
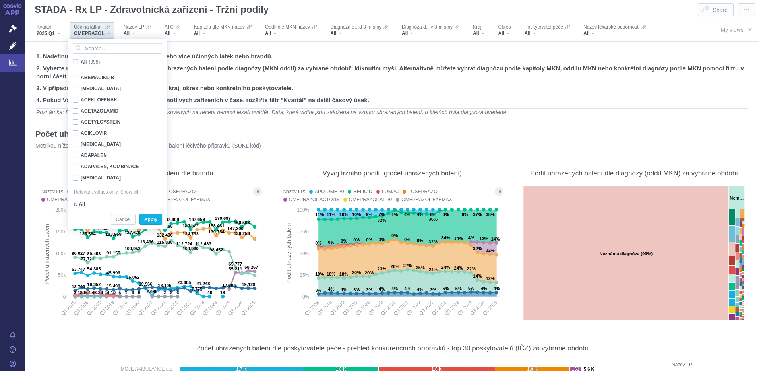
checkbox input "false"
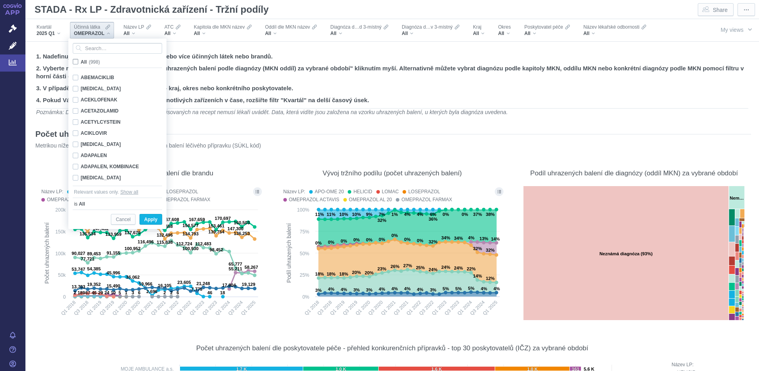
checkbox input "false"
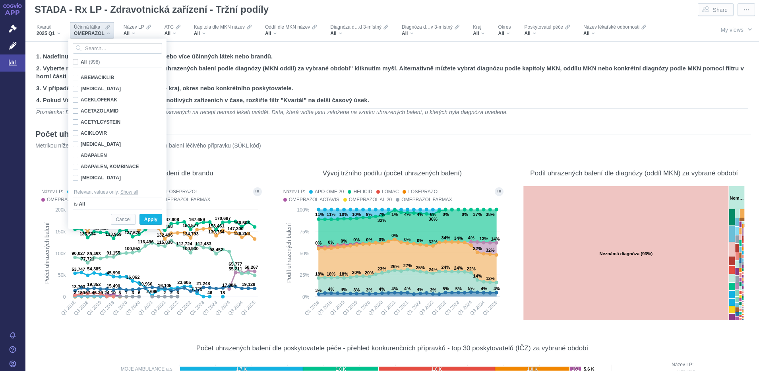
checkbox input "false"
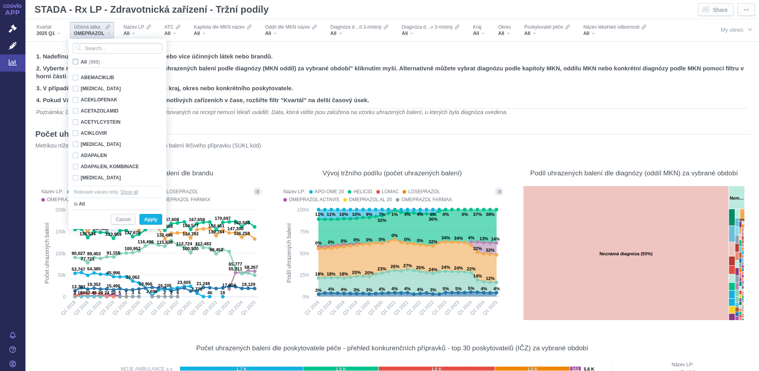
checkbox input "false"
click at [90, 45] on input "Search attribute values" at bounding box center [117, 48] width 89 height 11
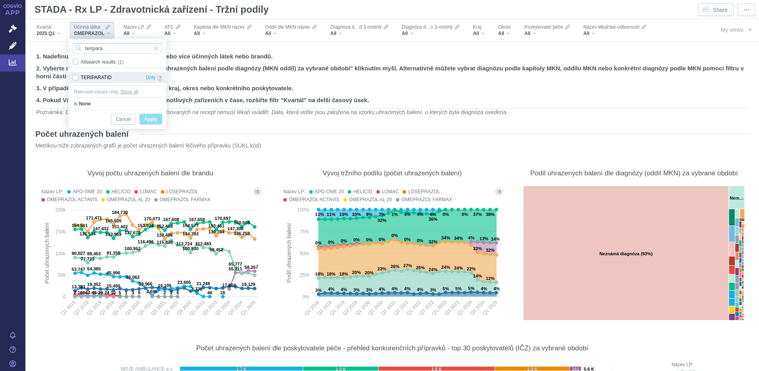
type input "teripara"
click at [76, 79] on div "TERIPARATID Only" at bounding box center [117, 77] width 97 height 11
checkbox input "true"
click at [148, 120] on span "Apply" at bounding box center [150, 119] width 13 height 10
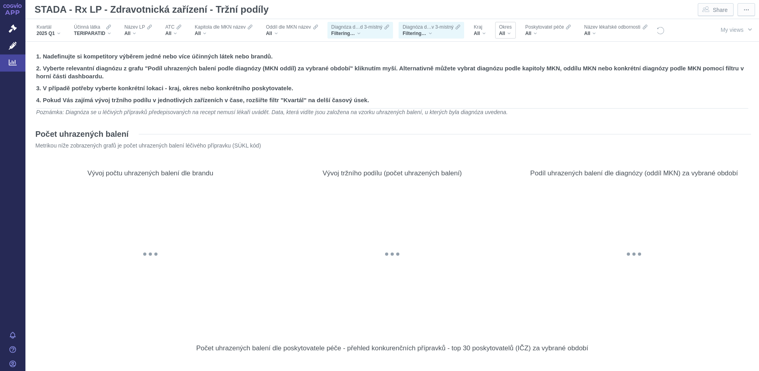
click at [512, 34] on div "Okres All" at bounding box center [505, 30] width 21 height 17
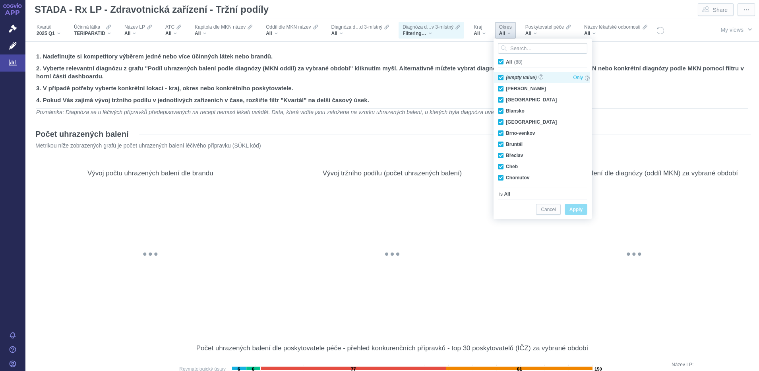
click at [502, 75] on div "(empty value) Only" at bounding box center [544, 77] width 100 height 11
checkbox input "false"
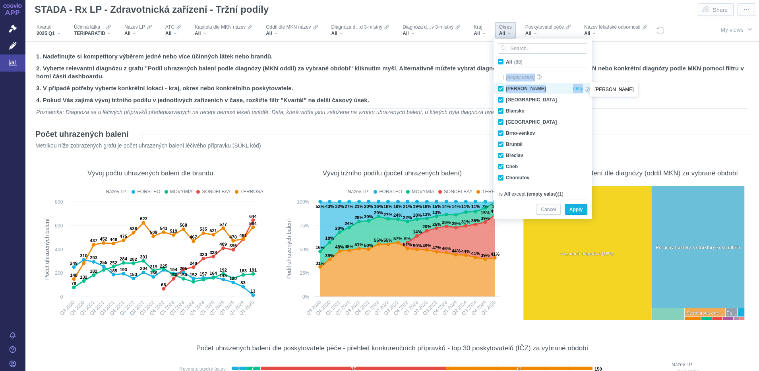
drag, startPoint x: 590, startPoint y: 76, endPoint x: 586, endPoint y: 88, distance: 12.8
click at [586, 88] on div "(empty value) Only Benešov Only [GEOGRAPHIC_DATA] Only [GEOGRAPHIC_DATA] Only […" at bounding box center [542, 127] width 97 height 111
click at [506, 62] on span "All (88)" at bounding box center [514, 62] width 17 height 6
click at [506, 62] on input "All (88)" at bounding box center [508, 60] width 5 height 5
checkbox input "true"
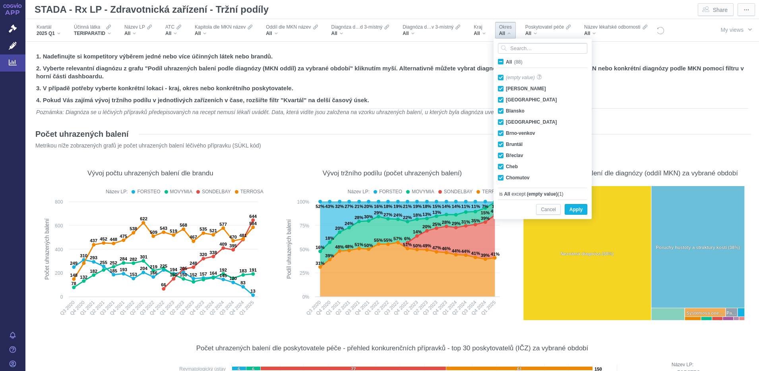
checkbox input "true"
click at [506, 62] on span "All (88)" at bounding box center [514, 62] width 17 height 6
click at [506, 62] on input "All (88)" at bounding box center [508, 60] width 5 height 5
checkbox input "false"
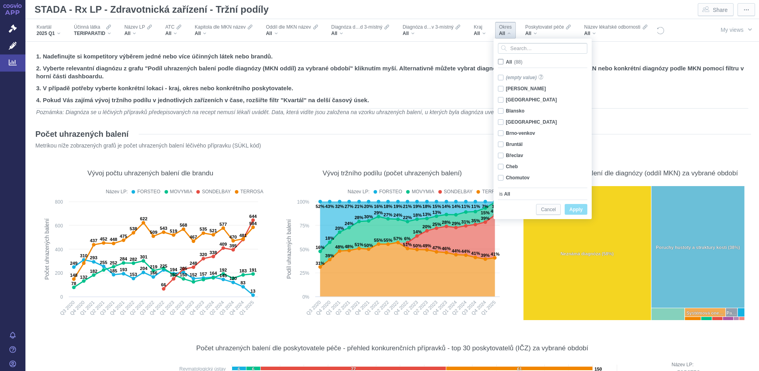
checkbox input "false"
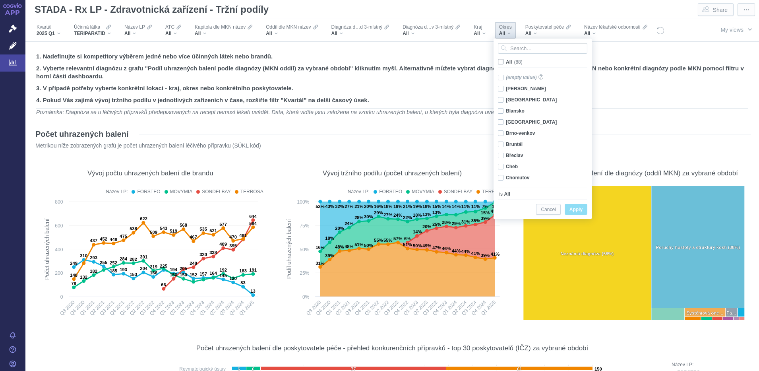
checkbox input "false"
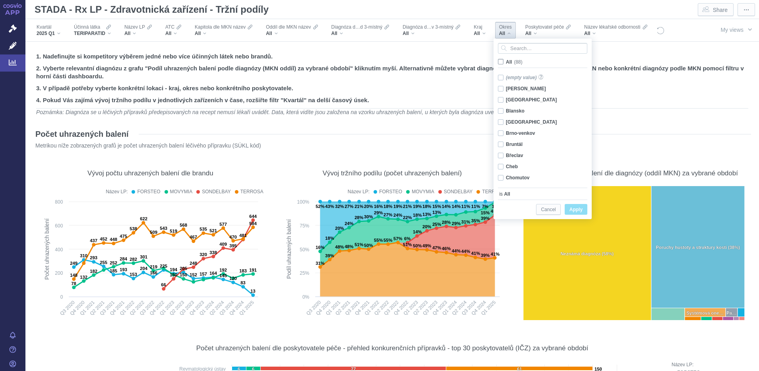
checkbox input "false"
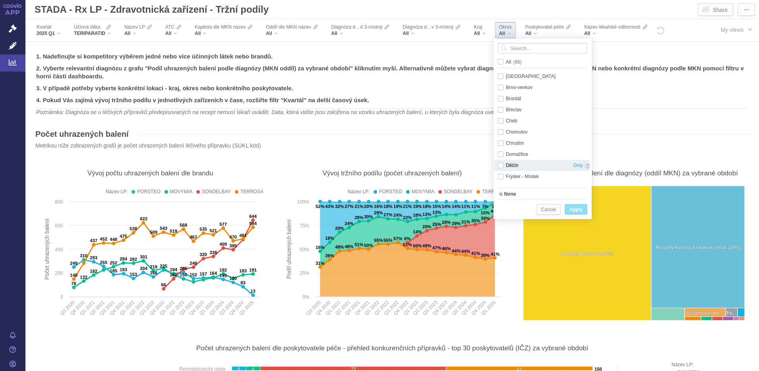
click at [500, 164] on div "Děčín Only" at bounding box center [544, 165] width 100 height 11
checkbox input "true"
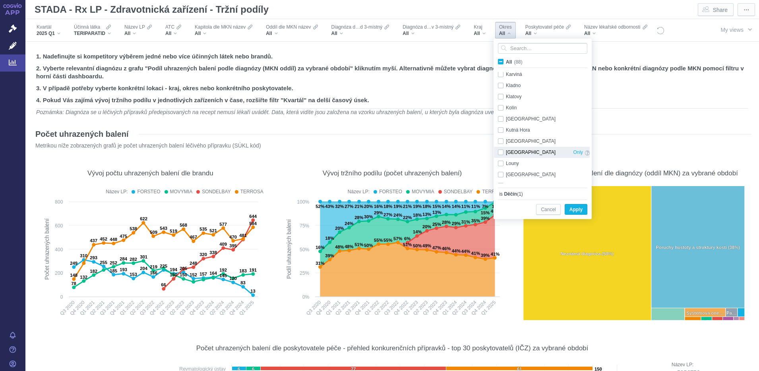
click at [503, 152] on div "[GEOGRAPHIC_DATA] Only" at bounding box center [544, 152] width 100 height 11
checkbox input "true"
click at [499, 154] on div "Praha 8 Only" at bounding box center [544, 154] width 100 height 11
checkbox input "true"
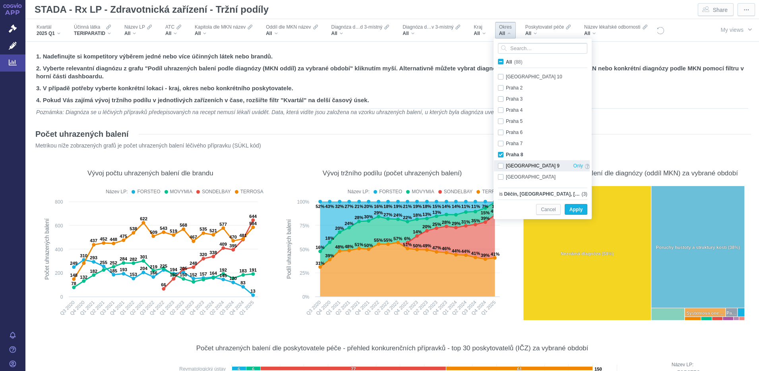
click at [499, 164] on div "[GEOGRAPHIC_DATA] 9 Only" at bounding box center [544, 165] width 100 height 11
checkbox input "true"
click at [501, 155] on div "Rakovník Only" at bounding box center [544, 152] width 100 height 11
checkbox input "true"
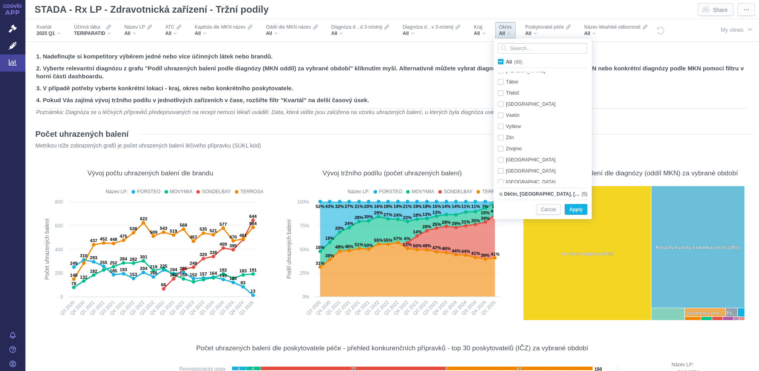
scroll to position [836, 0]
click at [499, 143] on div "[GEOGRAPHIC_DATA] Only" at bounding box center [544, 142] width 100 height 11
checkbox input "true"
click at [575, 210] on span "Apply" at bounding box center [575, 210] width 13 height 10
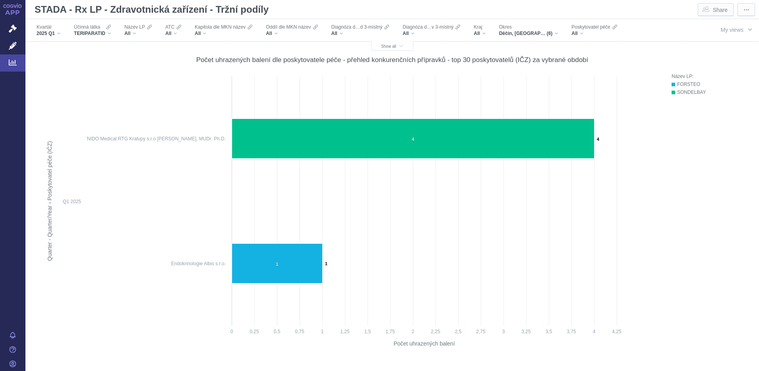
scroll to position [304, 0]
